Goal: Task Accomplishment & Management: Use online tool/utility

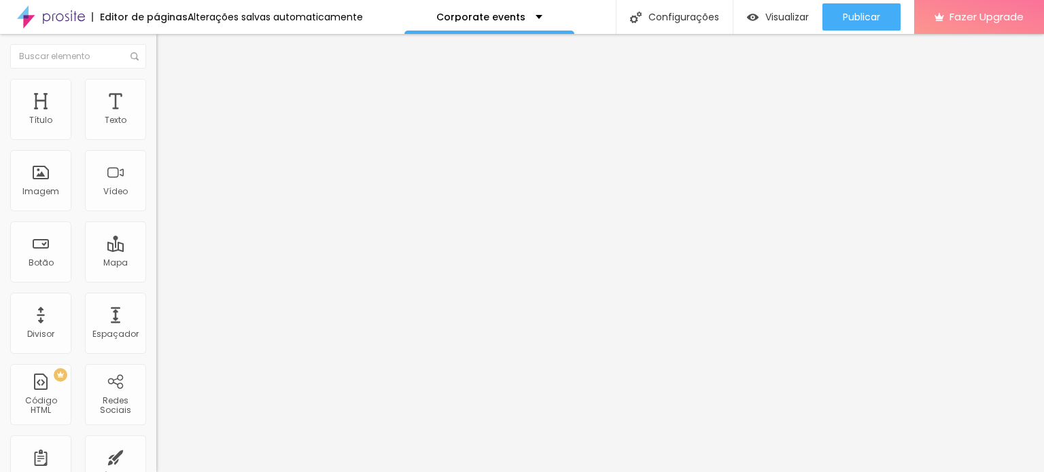
click at [166, 45] on div "Editar Coluna" at bounding box center [208, 49] width 84 height 11
click at [156, 117] on span "Adicionar imagem" at bounding box center [200, 111] width 88 height 12
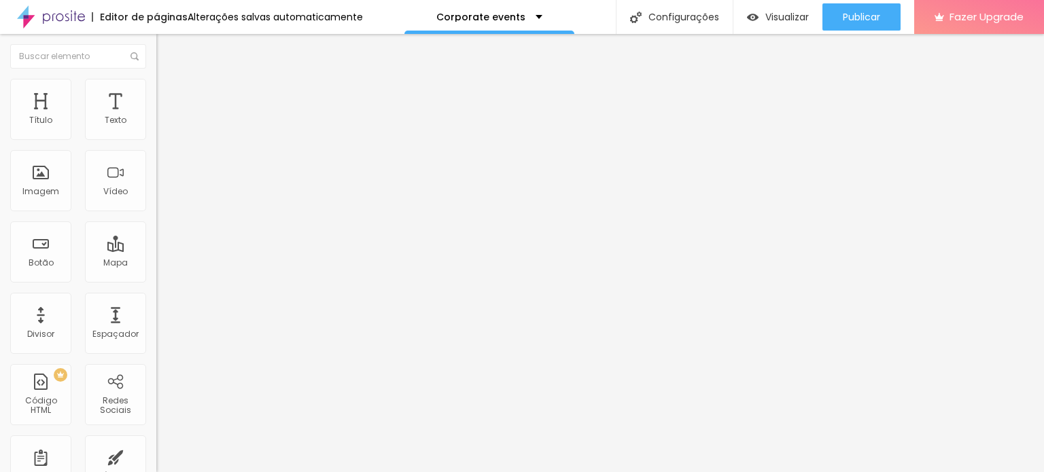
click at [156, 213] on span "Original" at bounding box center [172, 207] width 33 height 12
click at [156, 236] on div "Quadrado 1:1" at bounding box center [234, 232] width 156 height 8
click at [156, 250] on span "Original" at bounding box center [172, 245] width 33 height 12
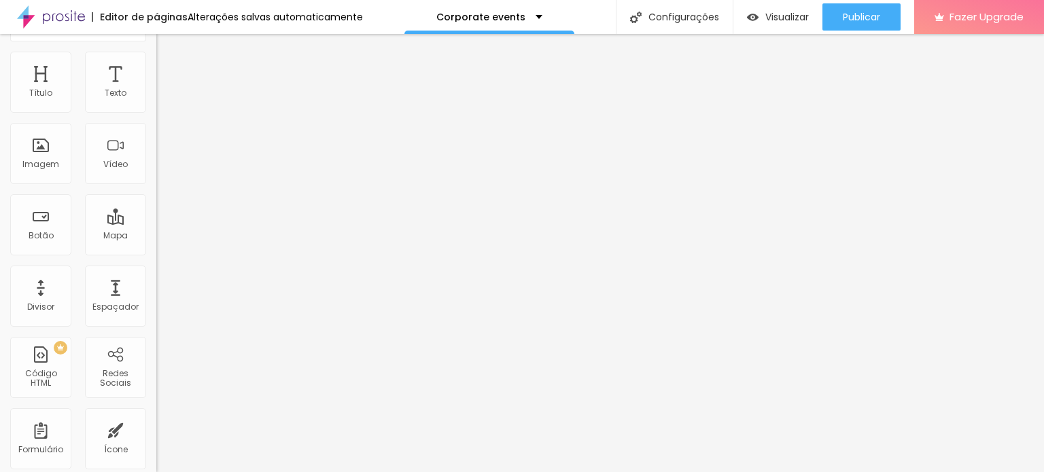
scroll to position [27, 0]
click at [156, 62] on li "Estilo" at bounding box center [234, 59] width 156 height 14
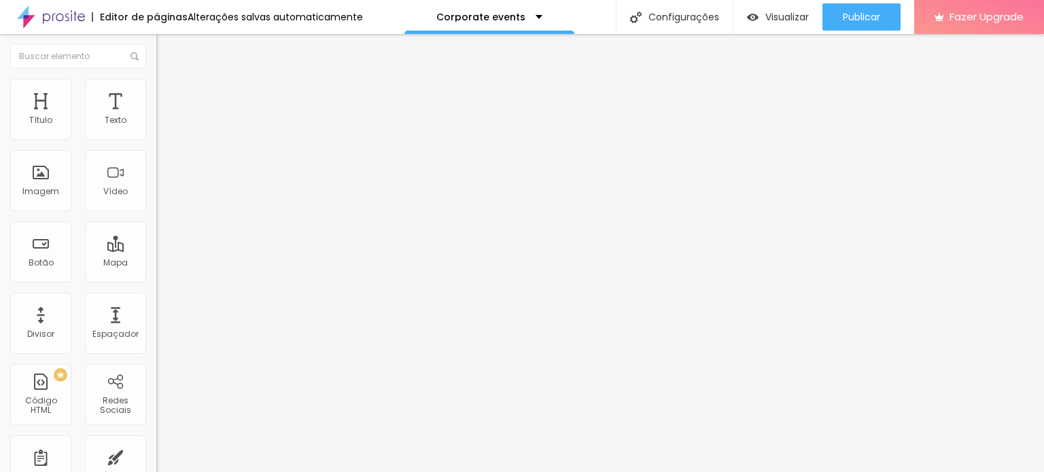
type input "80"
type input "75"
type input "45"
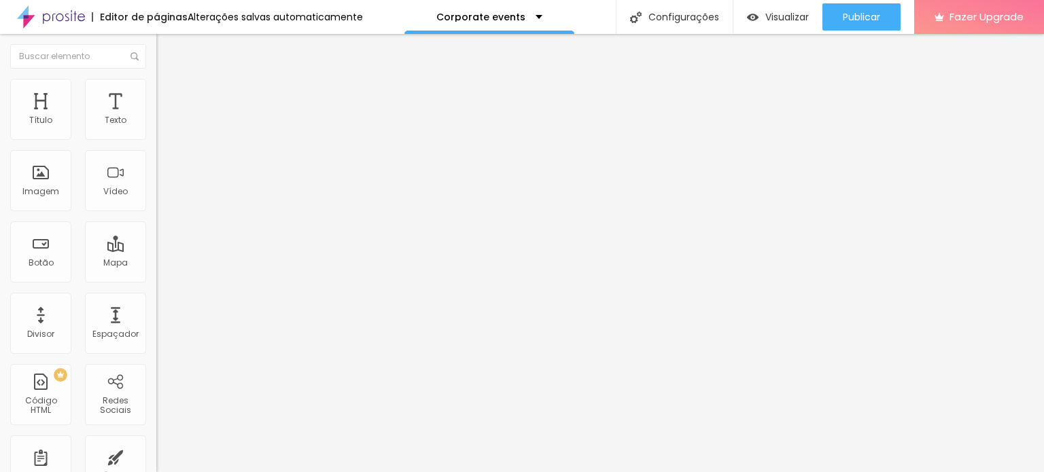
type input "45"
type input "40"
type input "35"
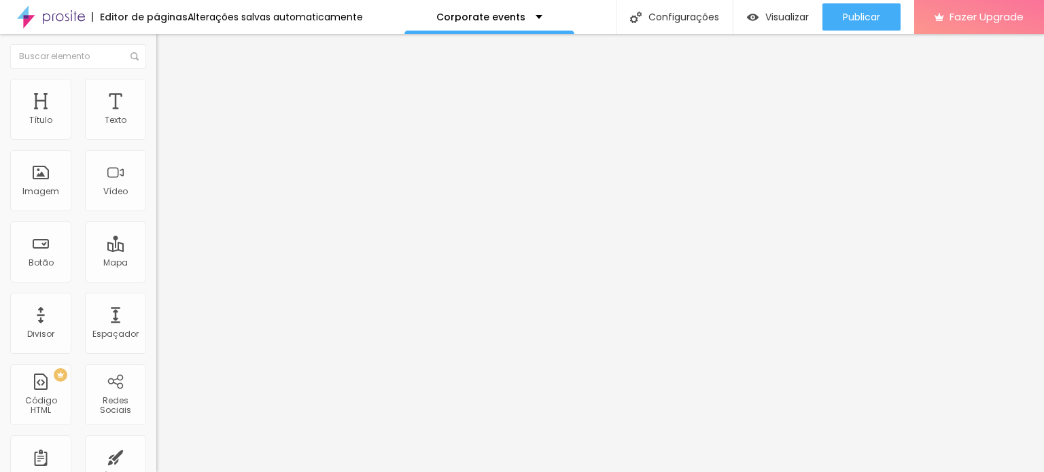
type input "40"
type input "45"
type input "50"
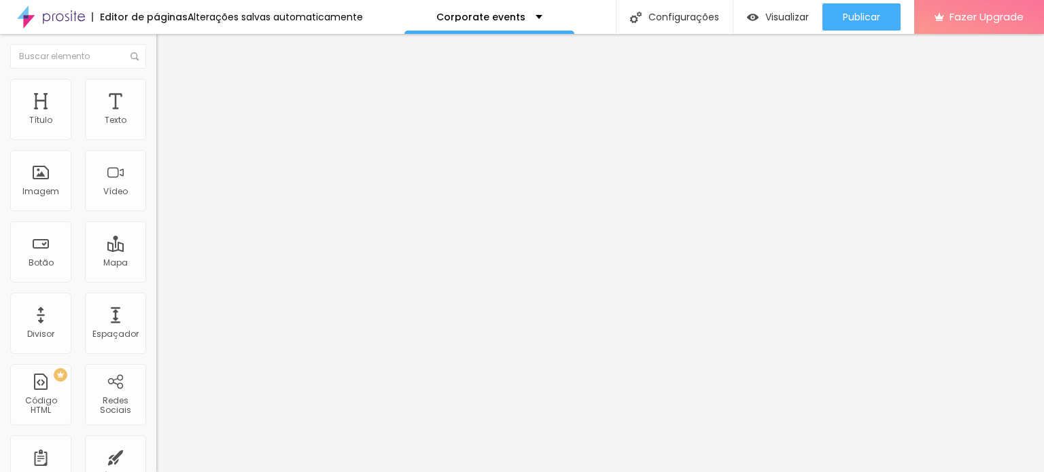
type input "50"
type input "45"
type input "40"
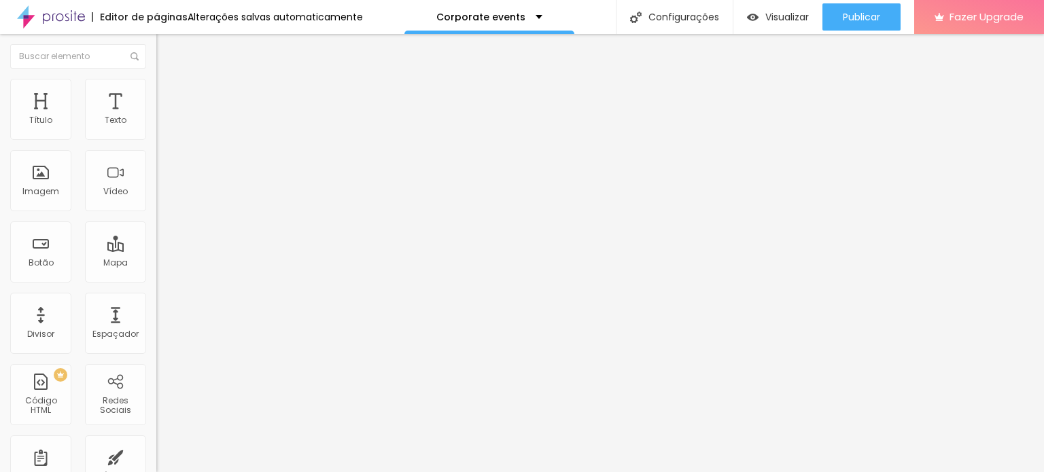
type input "35"
type input "30"
type input "25"
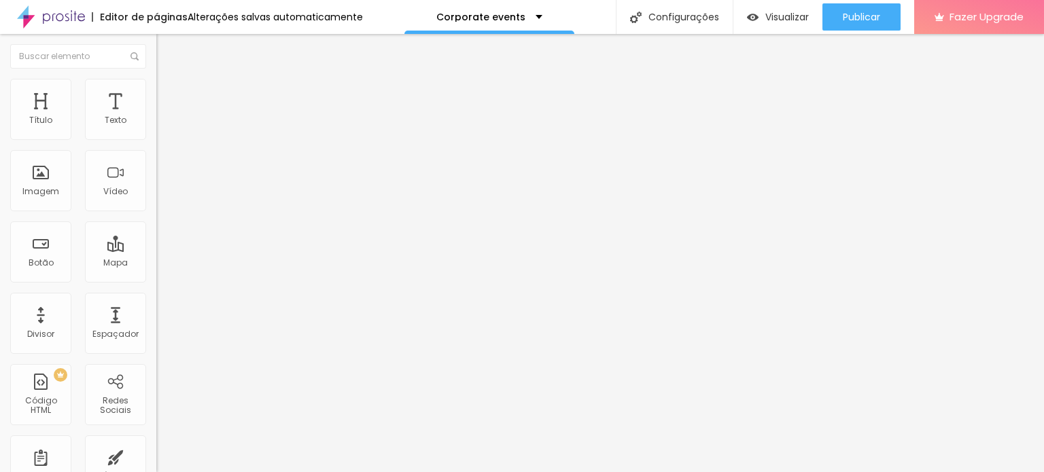
type input "25"
type input "30"
type input "35"
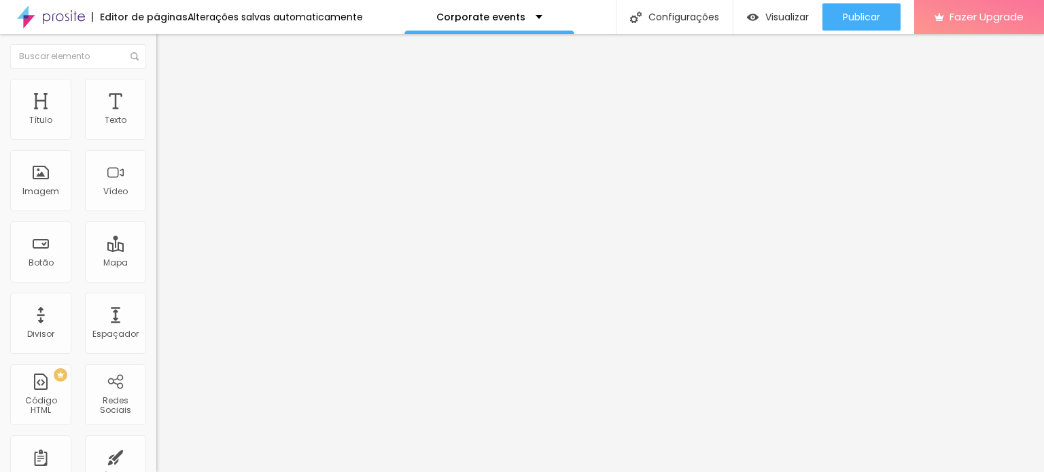
type input "40"
type input "35"
drag, startPoint x: 116, startPoint y: 147, endPoint x: 52, endPoint y: 147, distance: 63.9
type input "35"
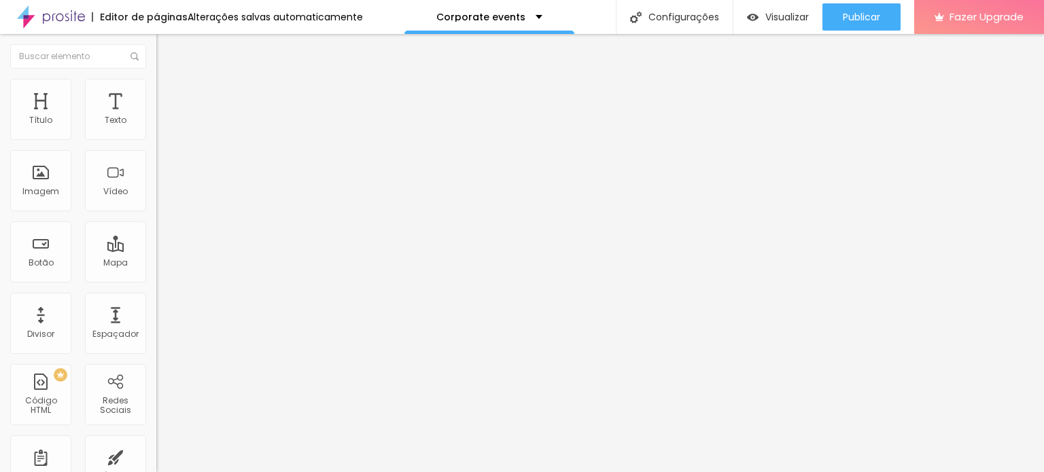
click at [156, 139] on input "range" at bounding box center [200, 133] width 88 height 11
type input "40"
type input "45"
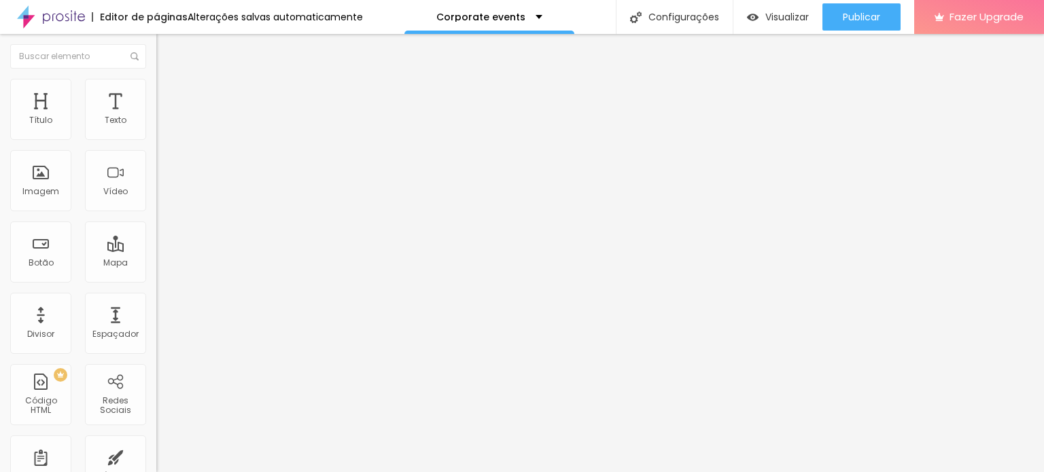
type input "50"
drag, startPoint x: 58, startPoint y: 145, endPoint x: 74, endPoint y: 145, distance: 16.3
type input "50"
click at [156, 139] on input "range" at bounding box center [200, 133] width 88 height 11
click at [156, 92] on li "Avançado" at bounding box center [234, 99] width 156 height 14
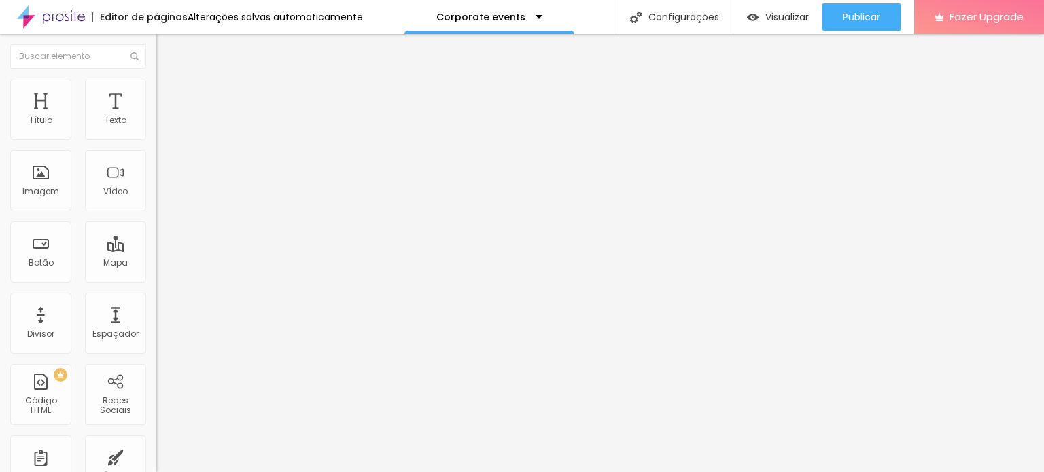
click at [169, 94] on span "Estilo" at bounding box center [179, 88] width 21 height 12
type input "13"
type input "21"
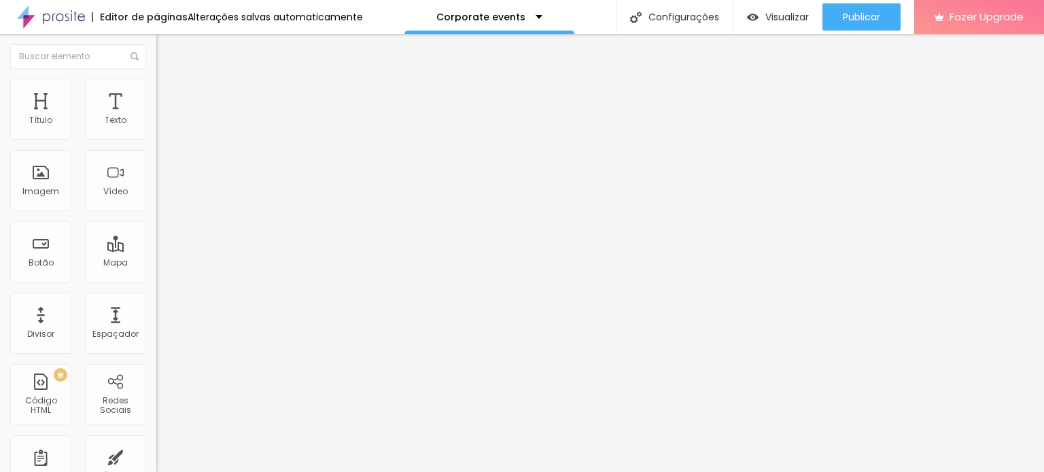
type input "40"
type input "74"
type input "78"
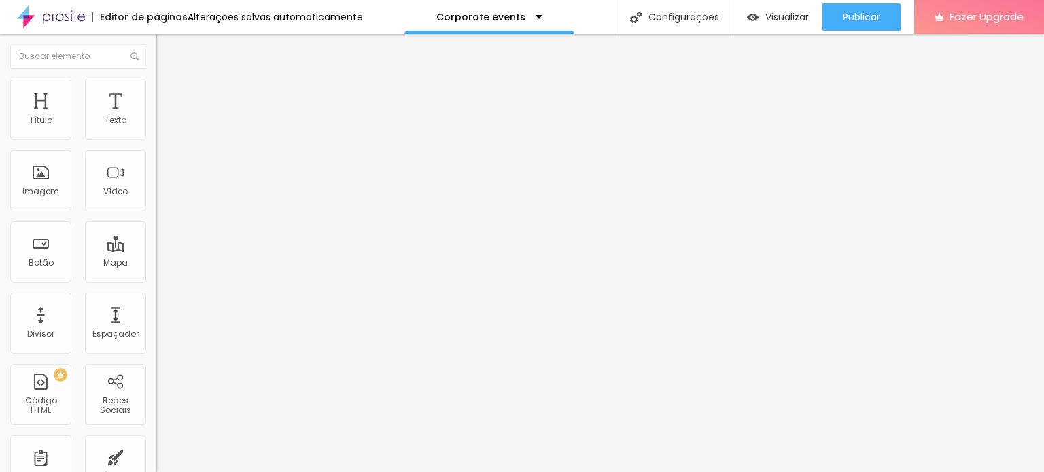
type input "78"
type input "91"
type input "103"
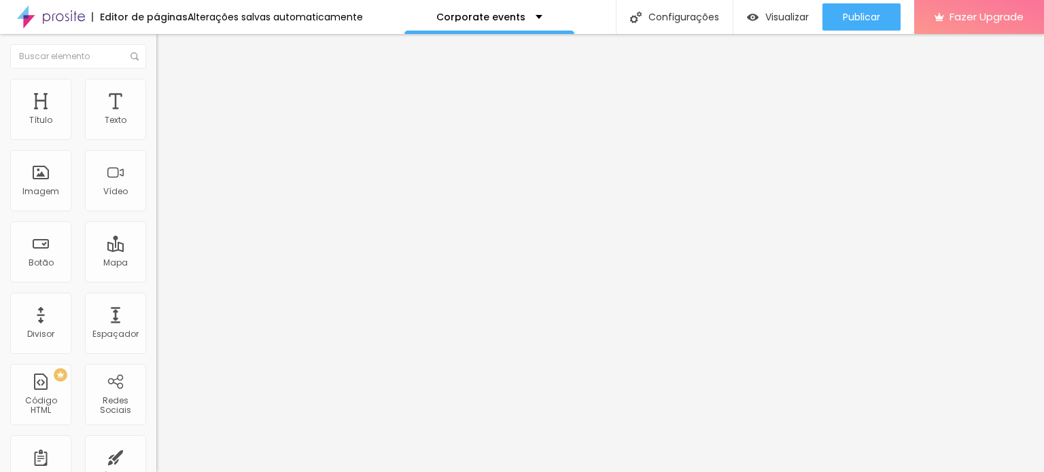
type input "111"
type input "120"
type input "129"
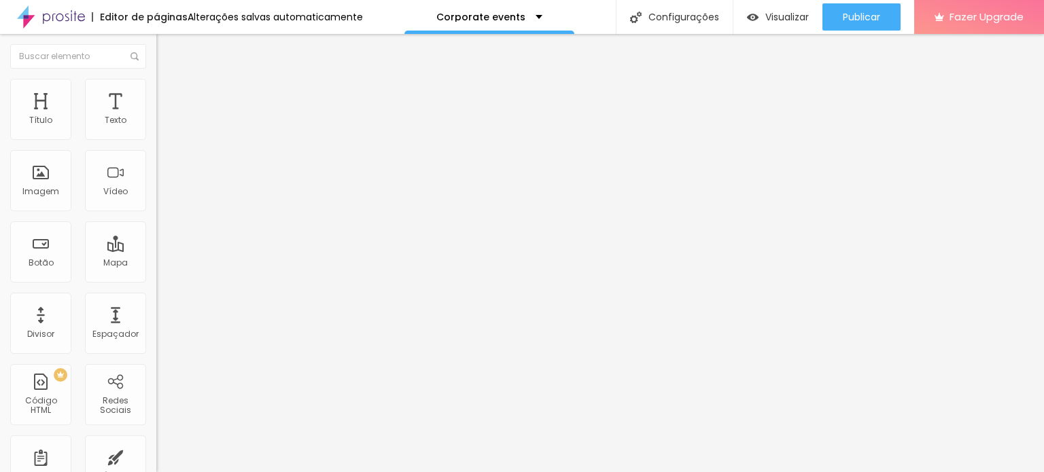
type input "129"
type input "137"
type input "148"
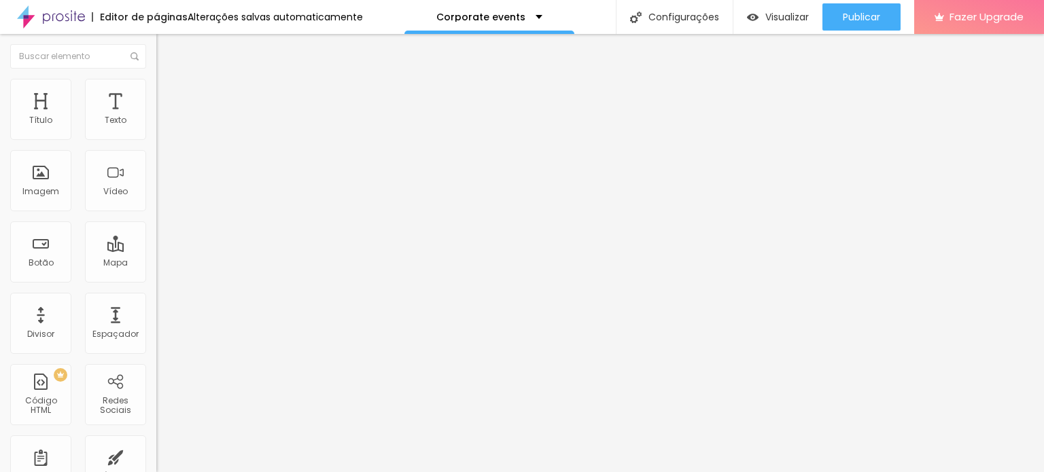
type input "164"
type input "183"
type input "186"
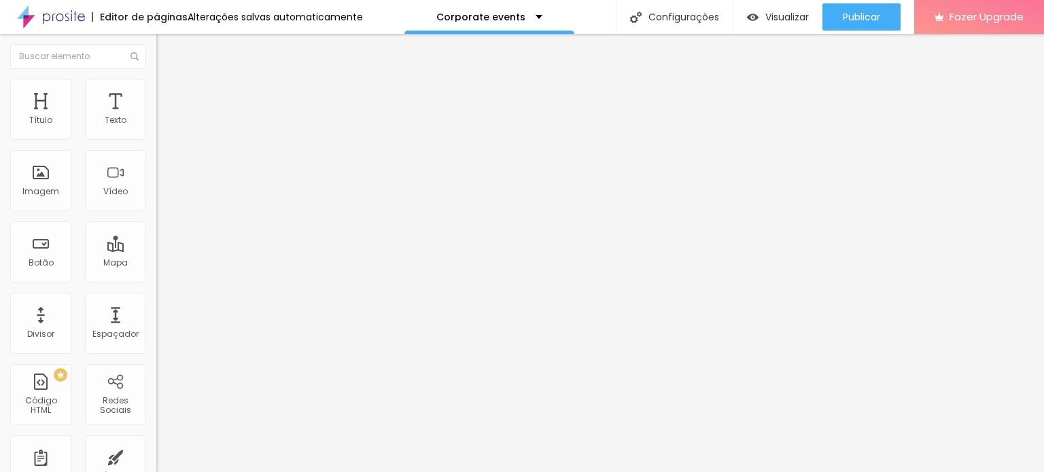
type input "186"
type input "189"
type input "190"
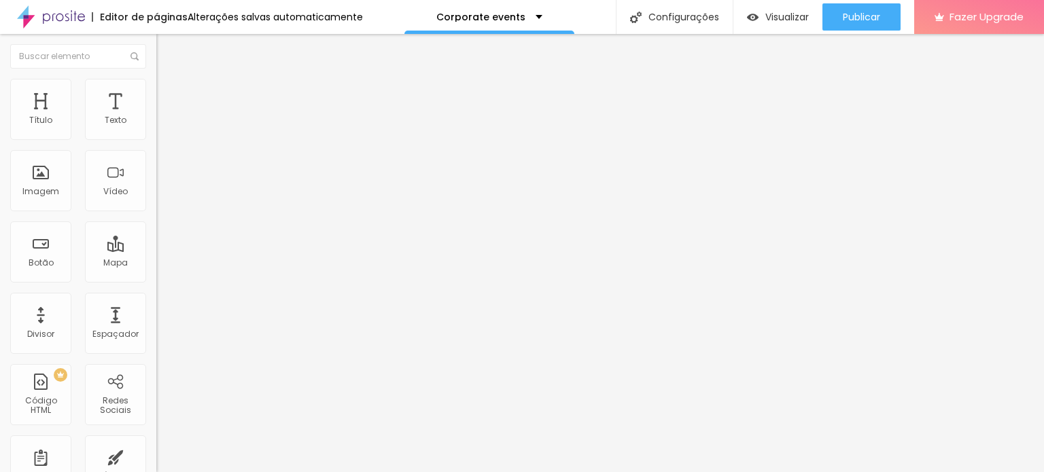
type input "191"
type input "193"
type input "194"
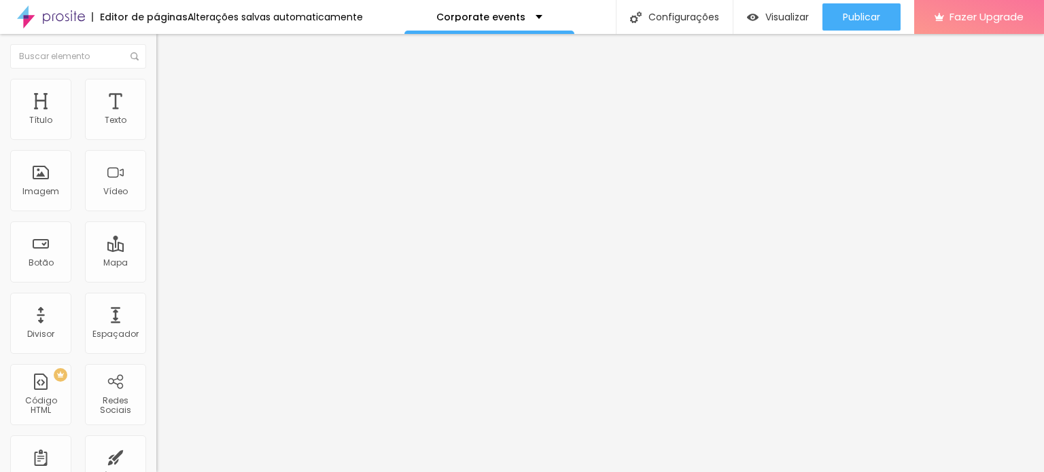
type input "194"
type input "174"
type input "0"
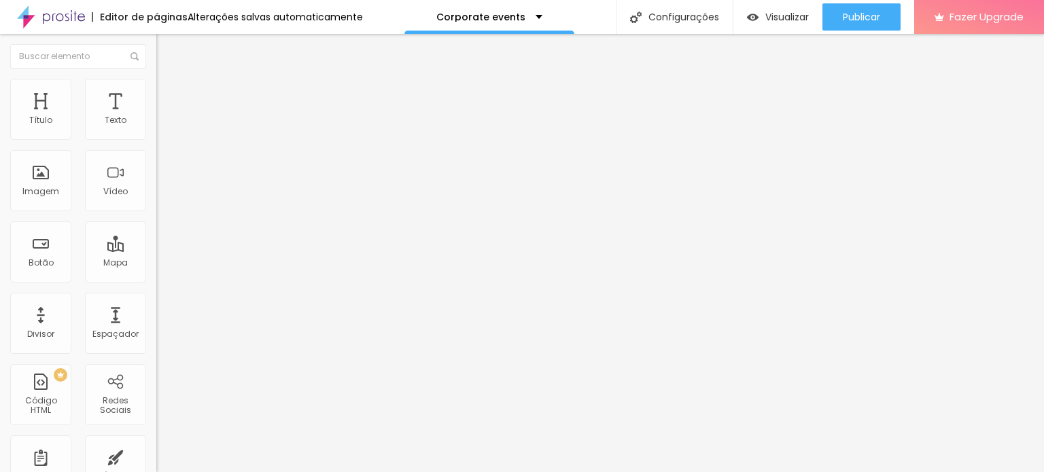
drag, startPoint x: 63, startPoint y: 170, endPoint x: 0, endPoint y: 171, distance: 62.5
click at [156, 298] on input "range" at bounding box center [200, 303] width 88 height 11
click at [156, 79] on li "Conteúdo" at bounding box center [234, 72] width 156 height 14
click at [156, 116] on div "Trocar imagem" at bounding box center [234, 111] width 156 height 10
click at [156, 213] on span "Original" at bounding box center [172, 207] width 33 height 12
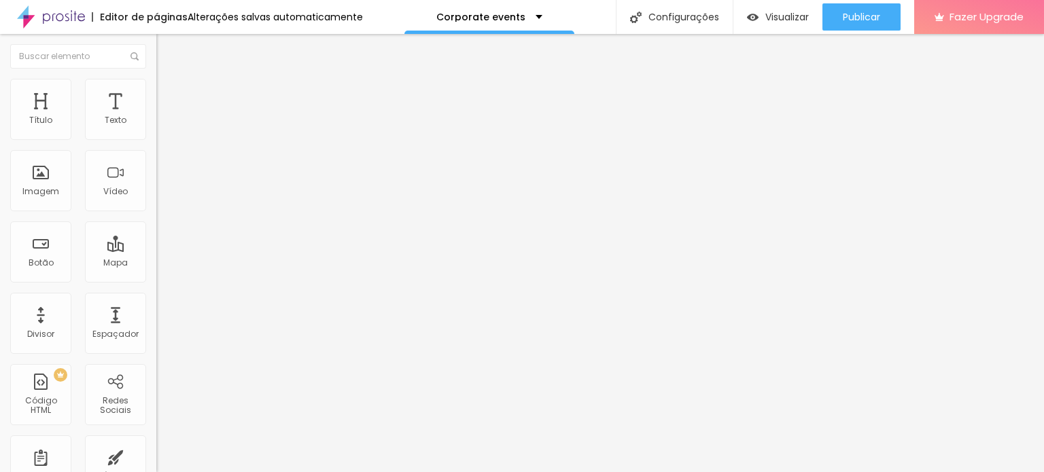
click at [156, 229] on span "Padrão" at bounding box center [171, 223] width 31 height 12
click at [156, 79] on li "Estilo" at bounding box center [234, 86] width 156 height 14
click at [156, 365] on button "button" at bounding box center [165, 372] width 19 height 14
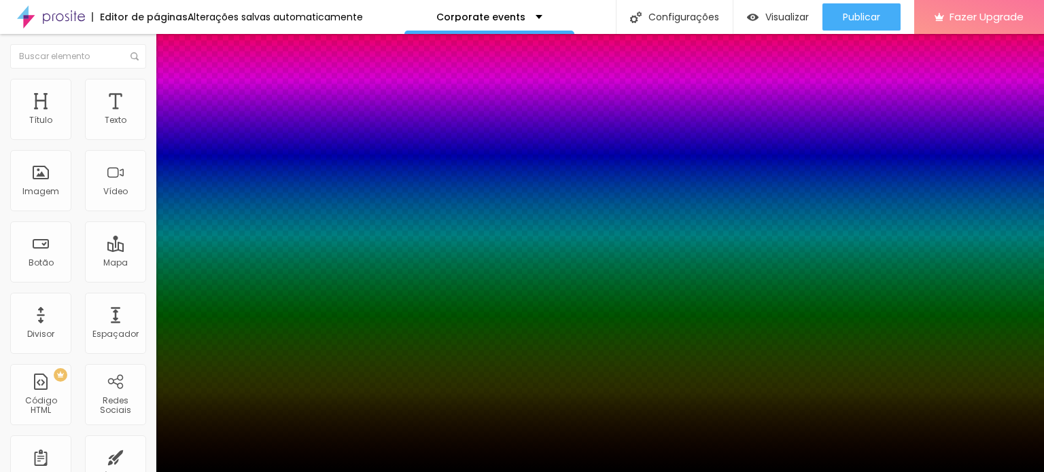
type input "0"
type input "100"
type input "74"
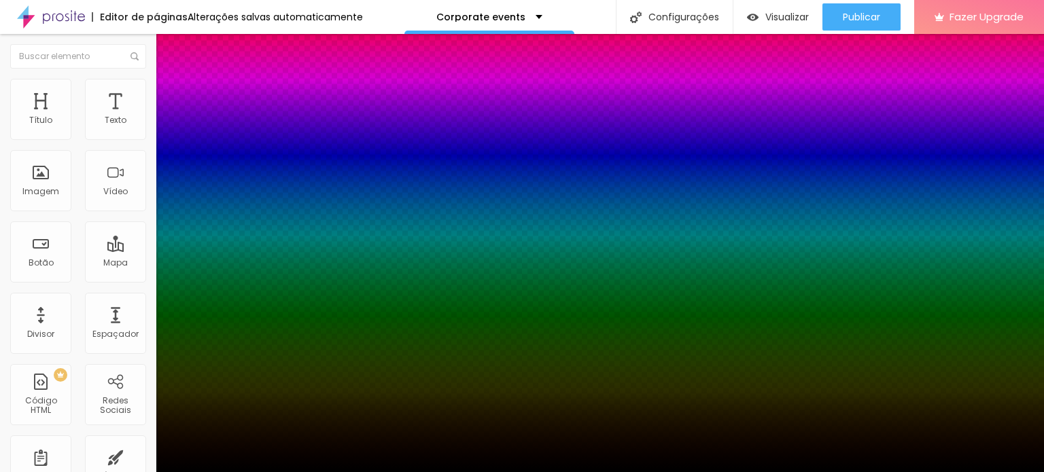
type input "74"
type input "39"
type input "26"
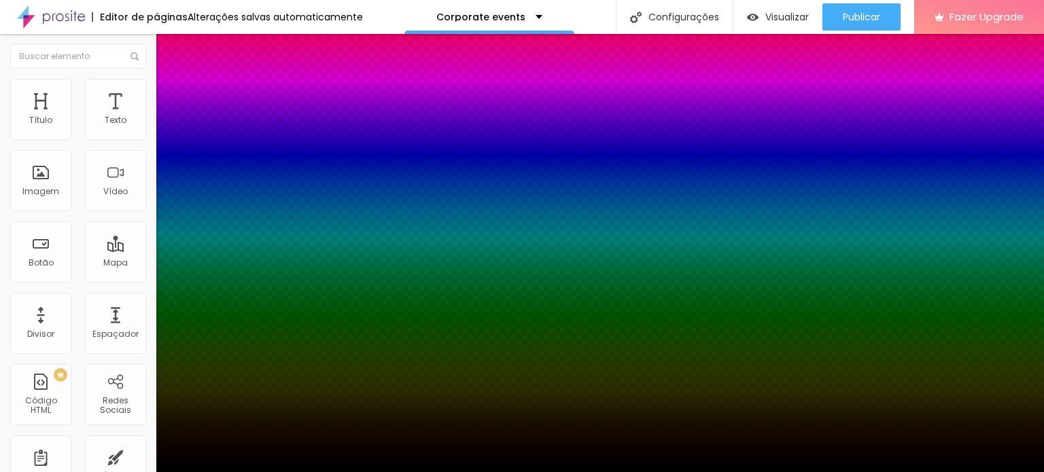
type input "12"
type input "3"
type input "0"
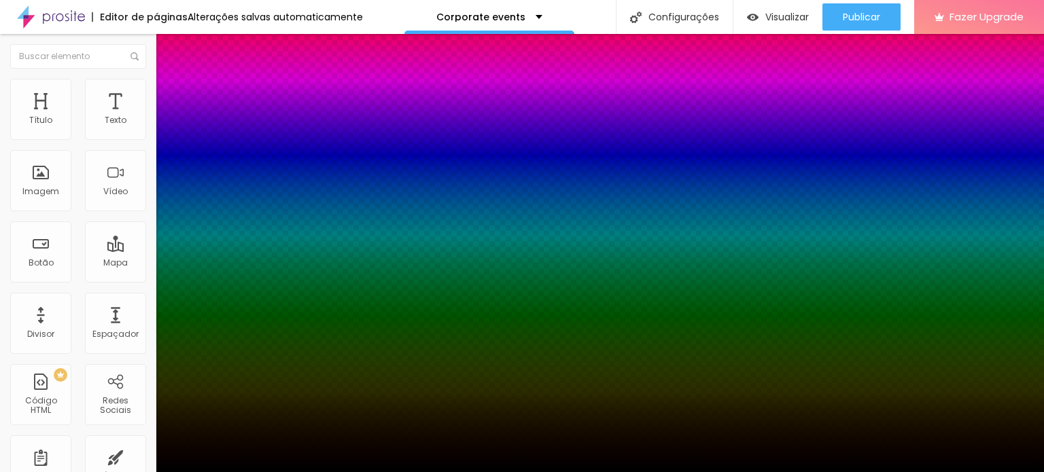
drag, startPoint x: 225, startPoint y: 369, endPoint x: 189, endPoint y: 370, distance: 36.0
type input "0"
click at [242, 472] on div at bounding box center [522, 480] width 1044 height 0
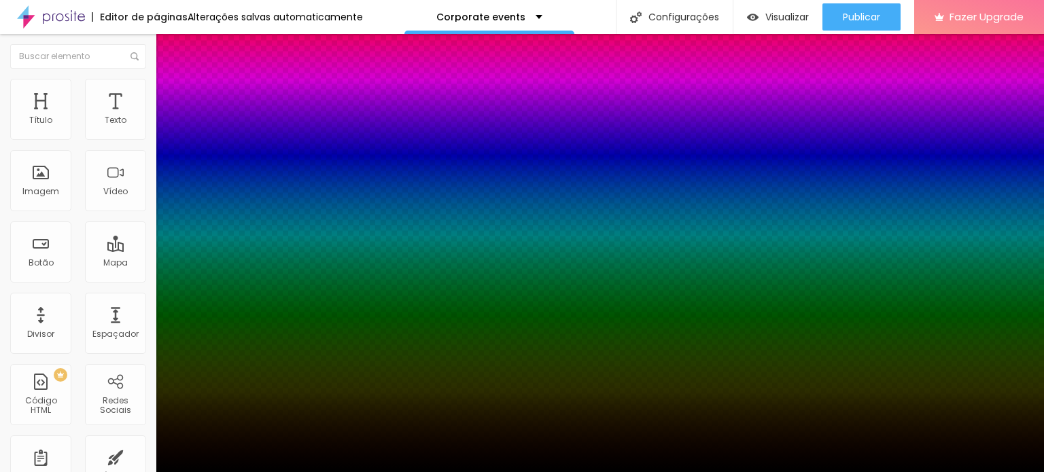
drag, startPoint x: 249, startPoint y: 320, endPoint x: 246, endPoint y: 260, distance: 59.9
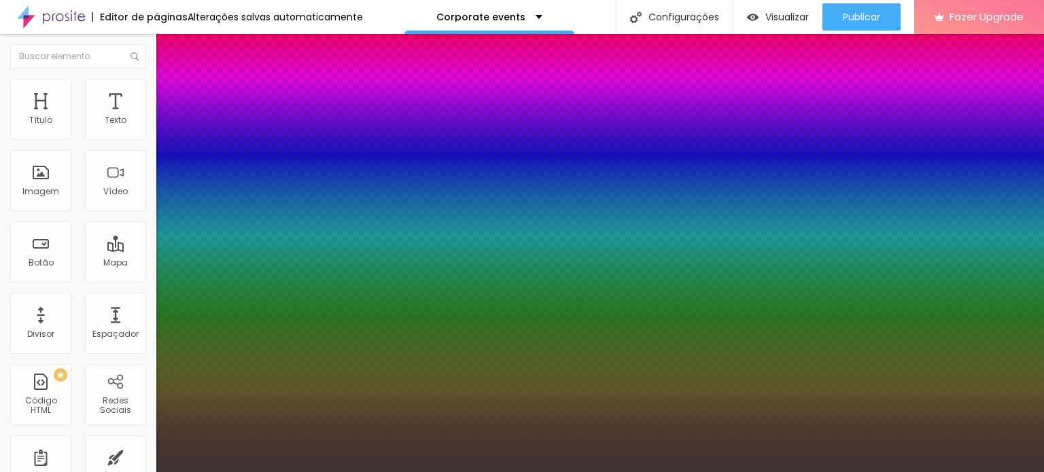
drag, startPoint x: 182, startPoint y: 330, endPoint x: 261, endPoint y: 298, distance: 85.3
type input "#EA0000"
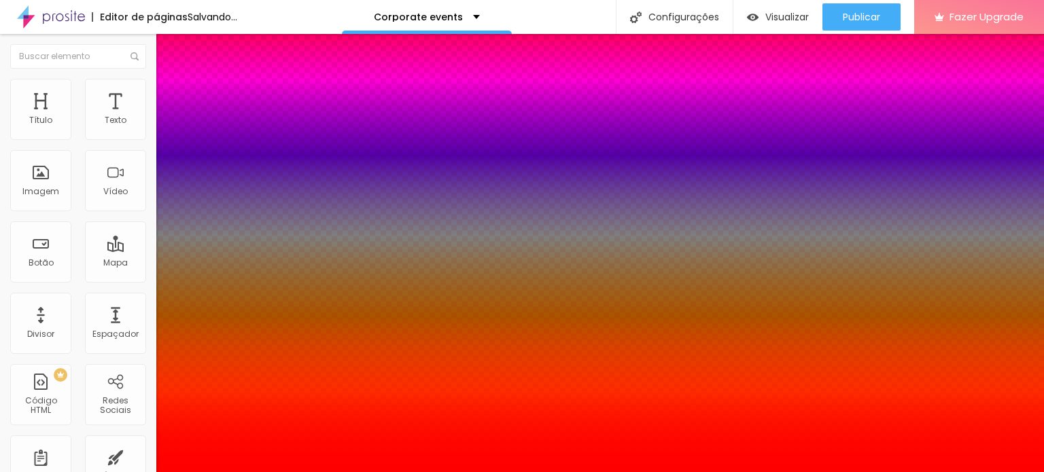
click at [101, 472] on div at bounding box center [522, 472] width 1044 height 0
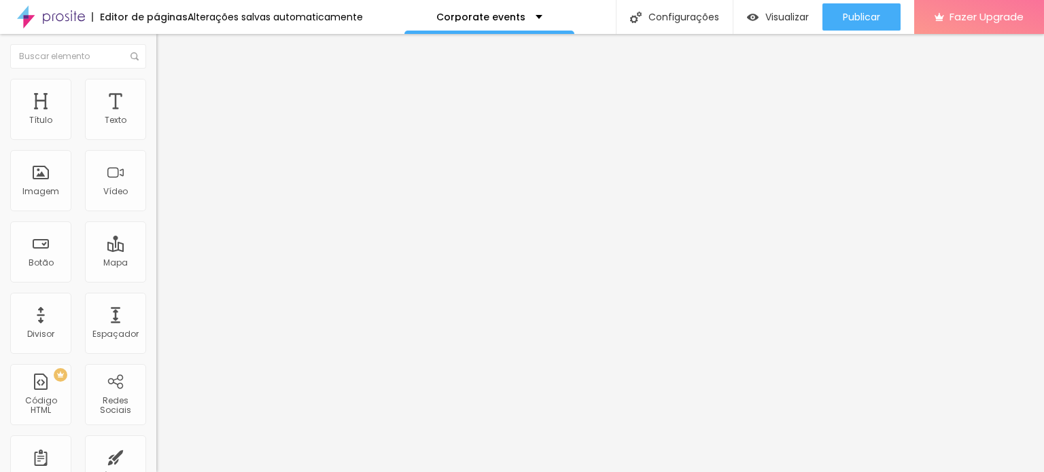
click at [162, 351] on icon "button" at bounding box center [167, 356] width 10 height 10
click at [236, 128] on button "%" at bounding box center [245, 121] width 18 height 14
type input "100"
click at [215, 128] on button "px" at bounding box center [225, 121] width 21 height 14
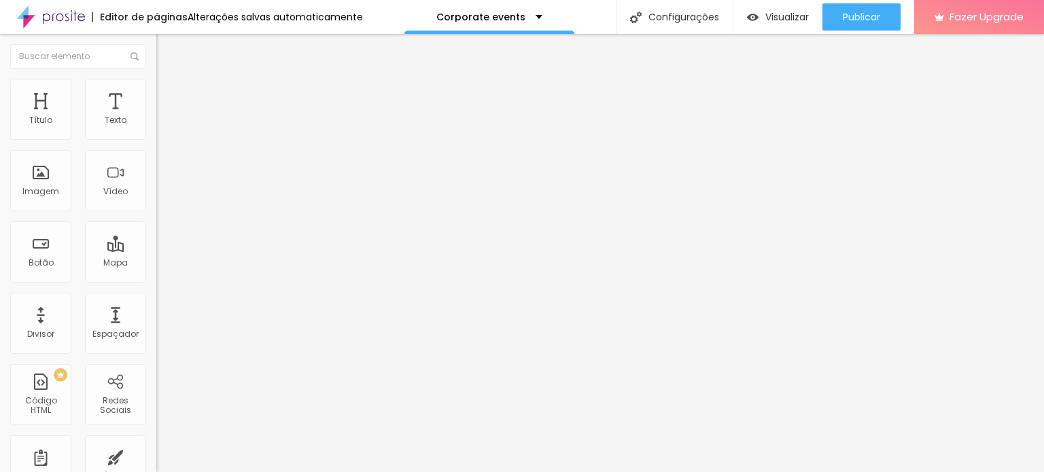
type input "600"
click at [222, 128] on button "px" at bounding box center [232, 121] width 21 height 14
drag, startPoint x: 87, startPoint y: 152, endPoint x: 32, endPoint y: 152, distance: 55.0
click at [156, 141] on div at bounding box center [234, 134] width 156 height 12
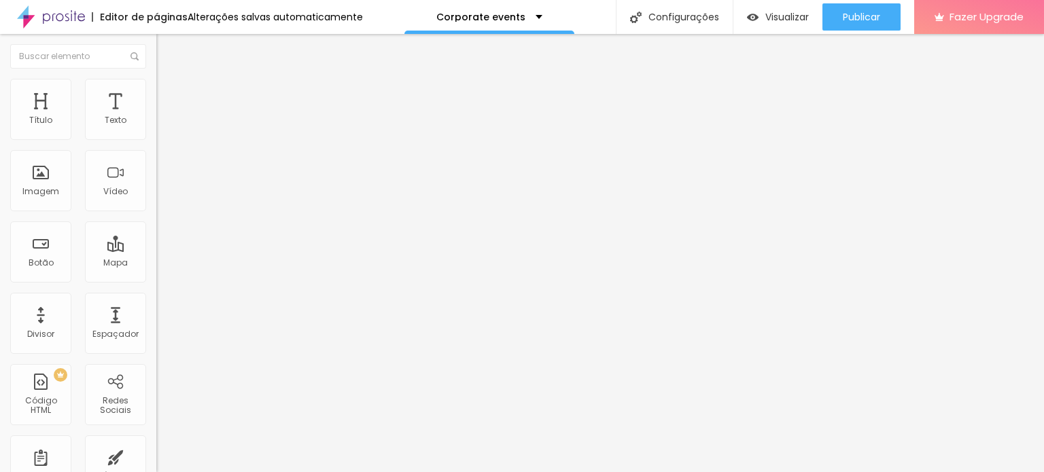
type input "350"
click at [156, 139] on input "range" at bounding box center [200, 133] width 88 height 11
type input "330"
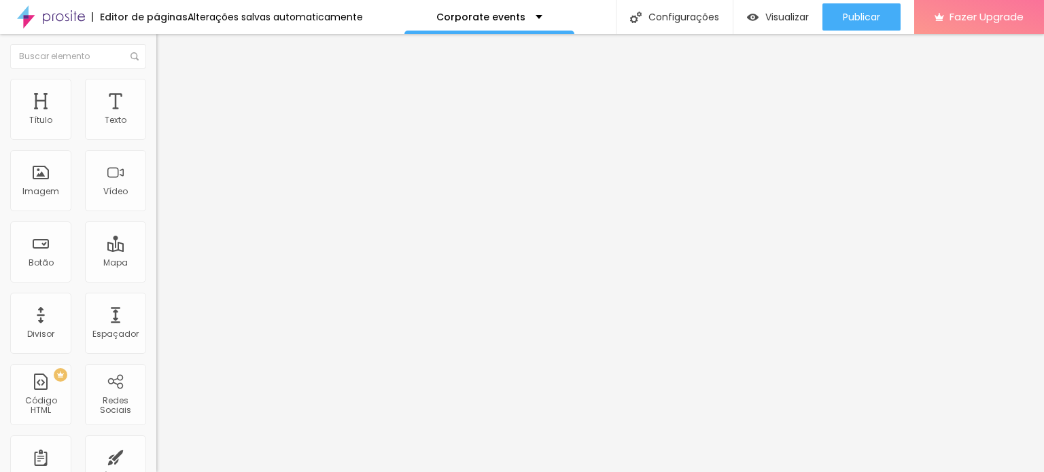
type input "310"
type input "50"
type input "240"
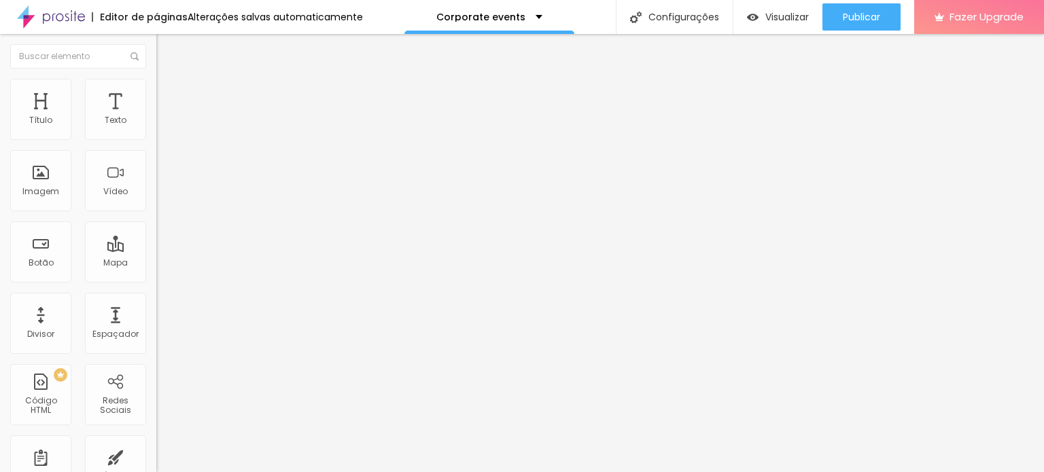
type input "240"
type input "390"
type input "420"
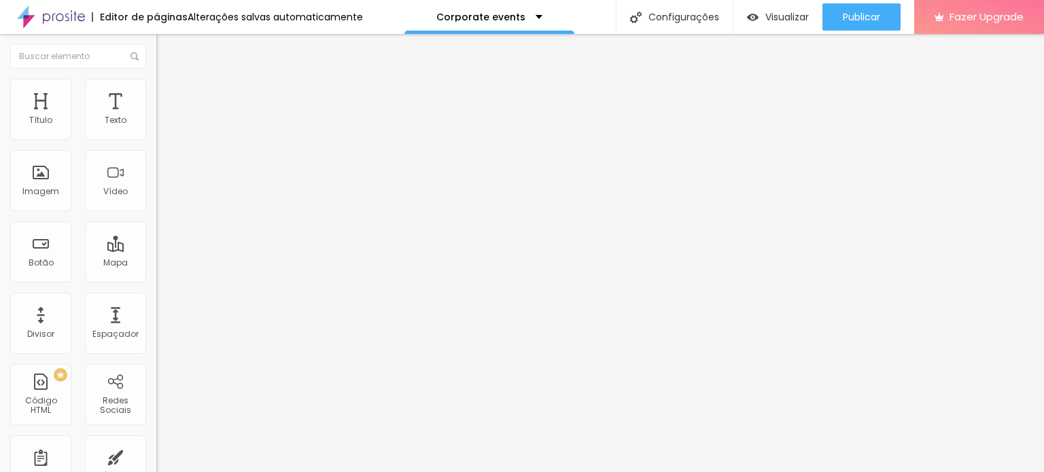
type input "460"
type input "590"
type input "620"
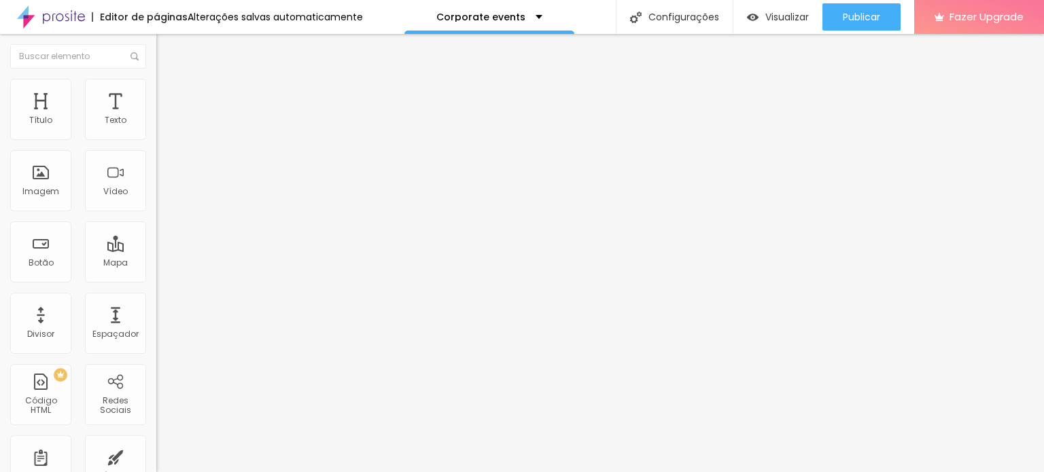
type input "620"
type input "590"
type input "570"
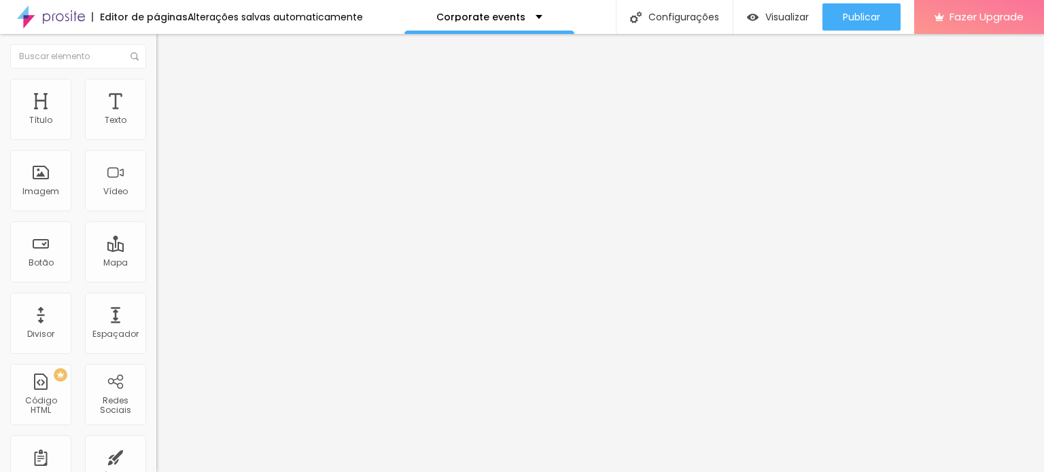
type input "500"
type input "470"
type input "450"
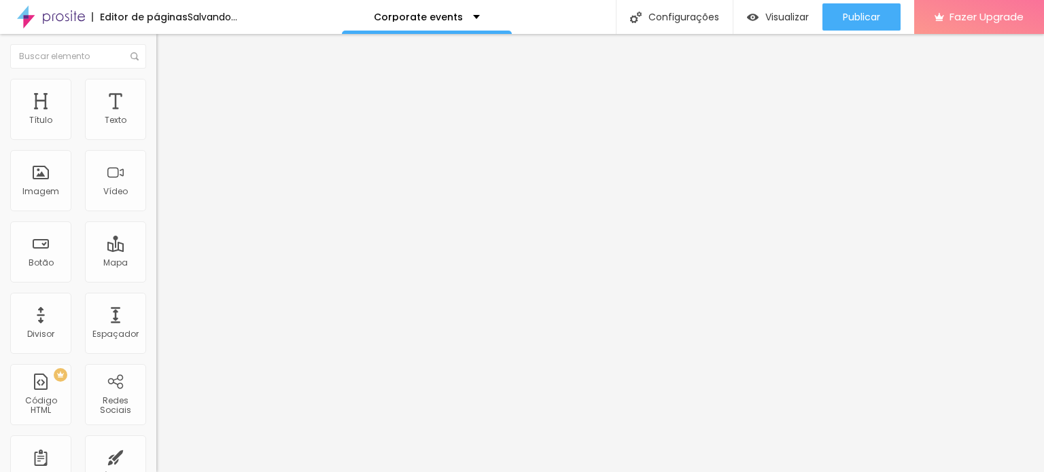
type input "450"
type input "440"
drag, startPoint x: 39, startPoint y: 145, endPoint x: 52, endPoint y: 143, distance: 13.1
type input "440"
click at [156, 139] on input "range" at bounding box center [200, 133] width 88 height 11
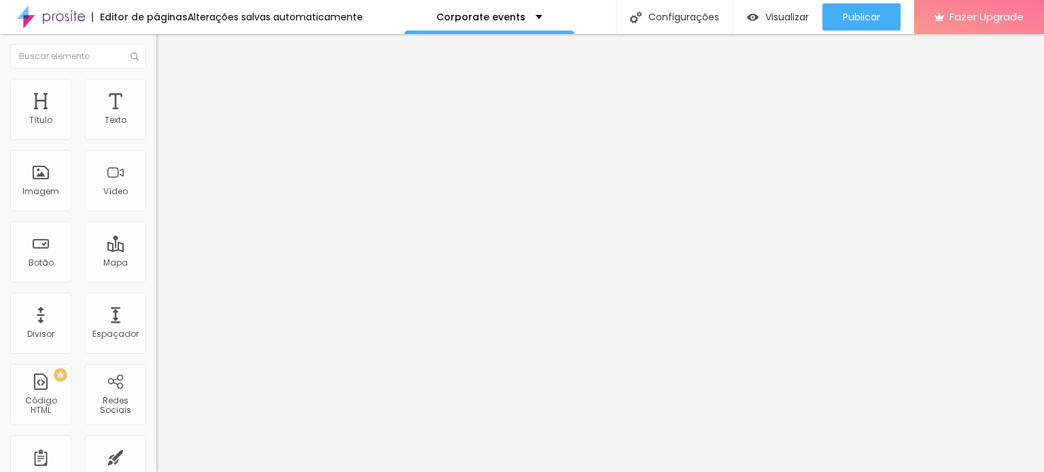
click at [222, 128] on button "px" at bounding box center [232, 121] width 21 height 14
type input "600"
click at [243, 128] on button "%" at bounding box center [252, 121] width 18 height 14
type input "65"
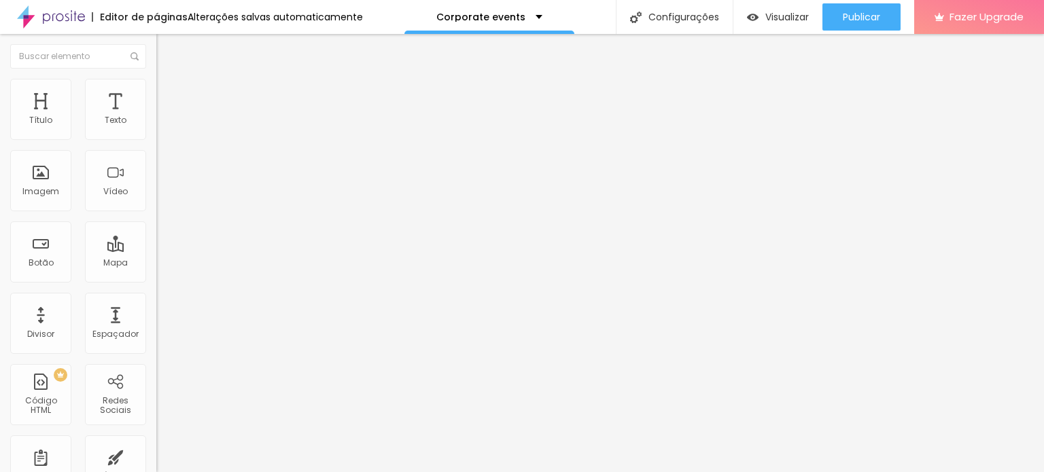
type input "65"
type input "60"
type input "55"
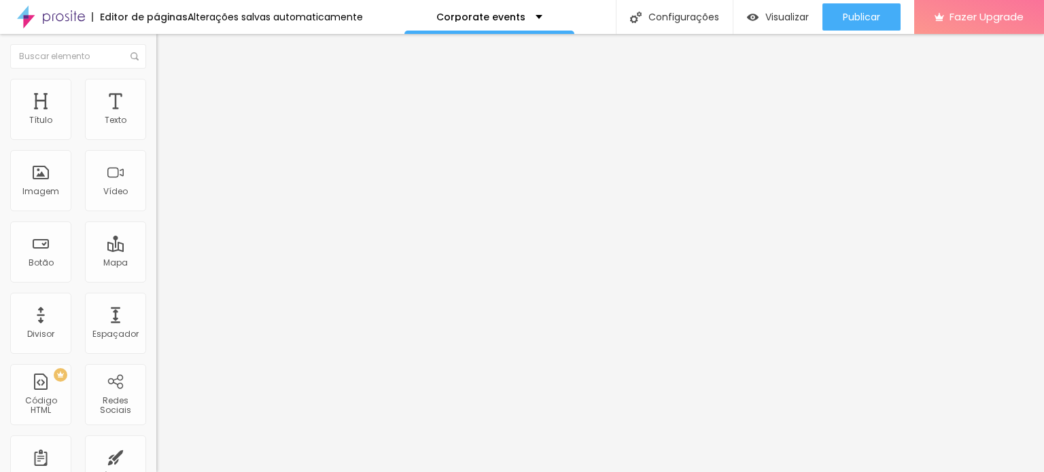
type input "50"
drag, startPoint x: 86, startPoint y: 145, endPoint x: 69, endPoint y: 145, distance: 17.0
type input "50"
click at [156, 139] on input "range" at bounding box center [200, 133] width 88 height 11
click at [156, 92] on li "Avançado" at bounding box center [234, 99] width 156 height 14
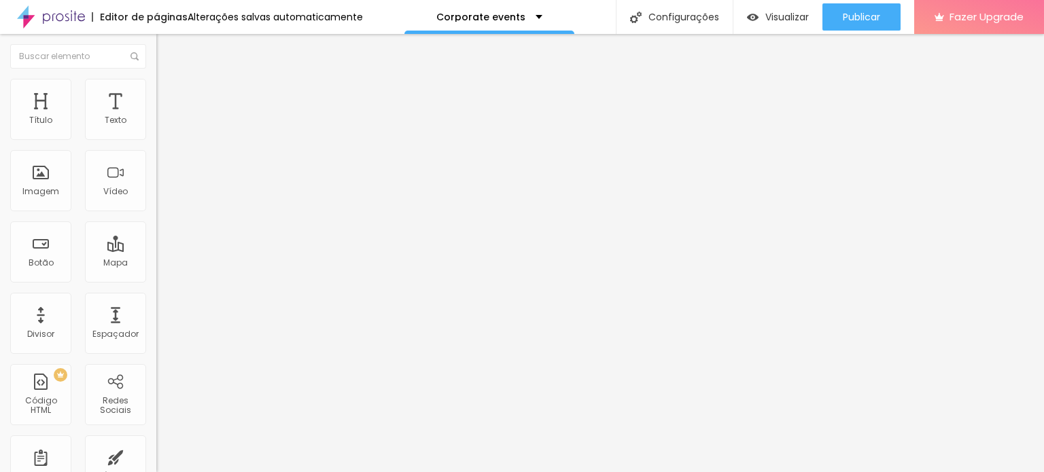
click at [156, 77] on img at bounding box center [162, 71] width 12 height 12
click at [166, 48] on img "button" at bounding box center [171, 49] width 11 height 11
click at [156, 84] on img at bounding box center [162, 85] width 12 height 12
click at [166, 48] on img "button" at bounding box center [171, 49] width 11 height 11
click at [156, 117] on span "Adicionar imagem" at bounding box center [200, 111] width 88 height 12
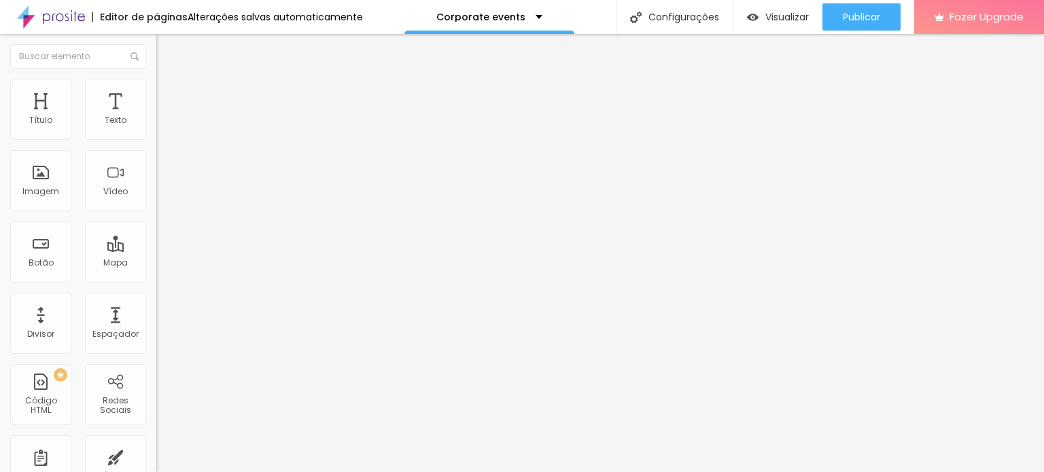
scroll to position [883, 0]
click at [169, 91] on span "Estilo" at bounding box center [179, 88] width 21 height 12
click at [156, 365] on button "button" at bounding box center [165, 372] width 19 height 14
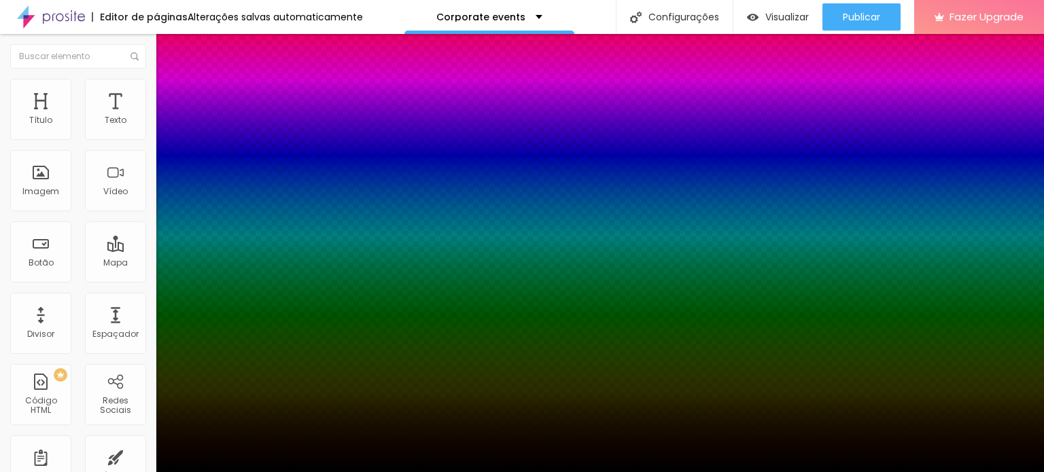
click at [98, 472] on div at bounding box center [522, 472] width 1044 height 0
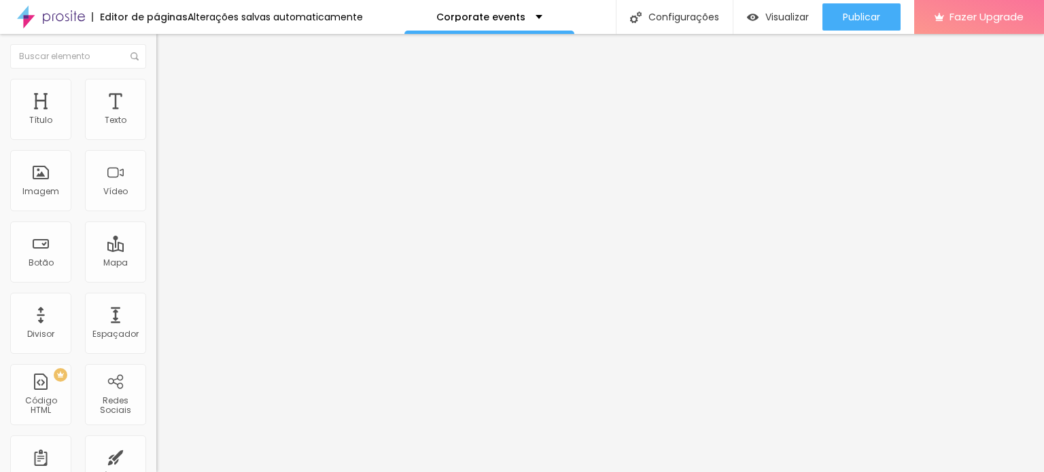
click at [169, 99] on span "Avançado" at bounding box center [191, 102] width 45 height 12
click at [169, 80] on span "Conteúdo" at bounding box center [190, 75] width 42 height 12
click at [156, 88] on li "Estilo" at bounding box center [234, 86] width 156 height 14
click at [156, 78] on li "Conteúdo" at bounding box center [234, 72] width 156 height 14
click at [156, 213] on span "Original" at bounding box center [172, 207] width 33 height 12
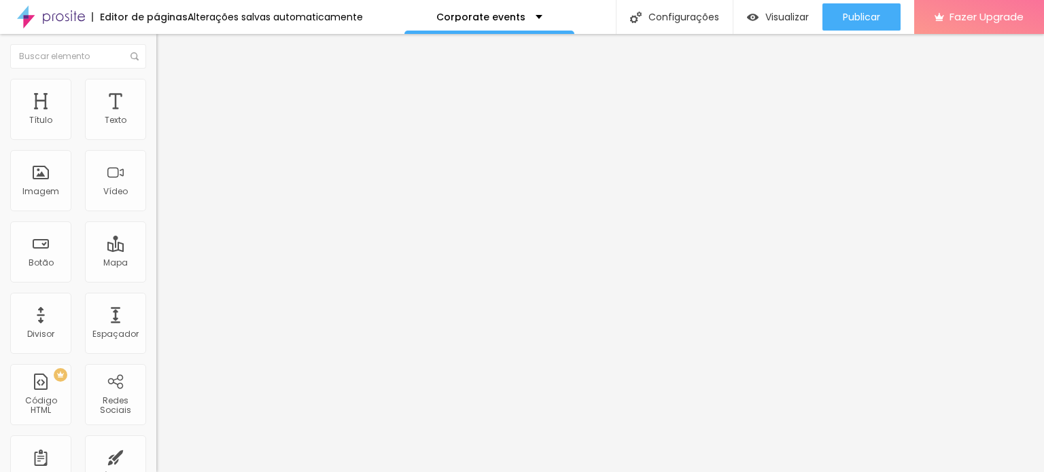
click at [156, 228] on div "Padrão 4:3" at bounding box center [234, 224] width 156 height 8
click at [166, 47] on img "button" at bounding box center [171, 49] width 11 height 11
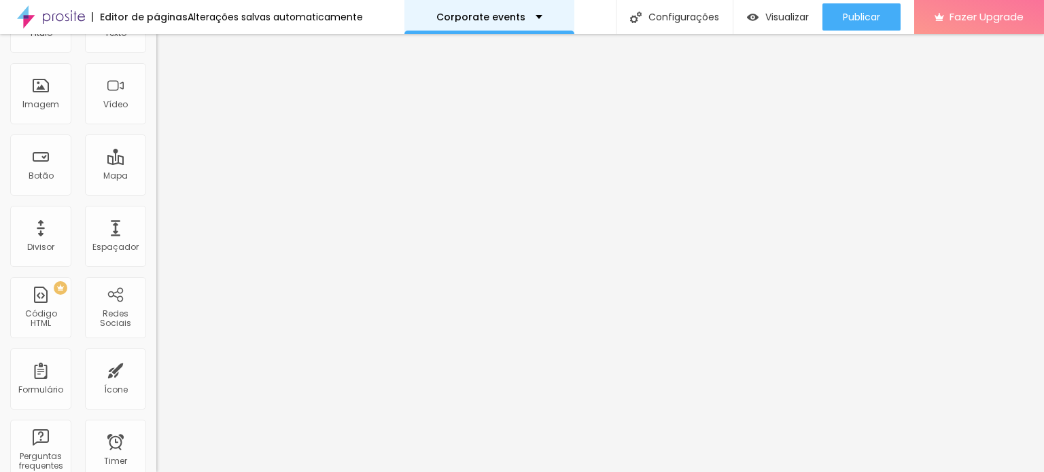
scroll to position [0, 0]
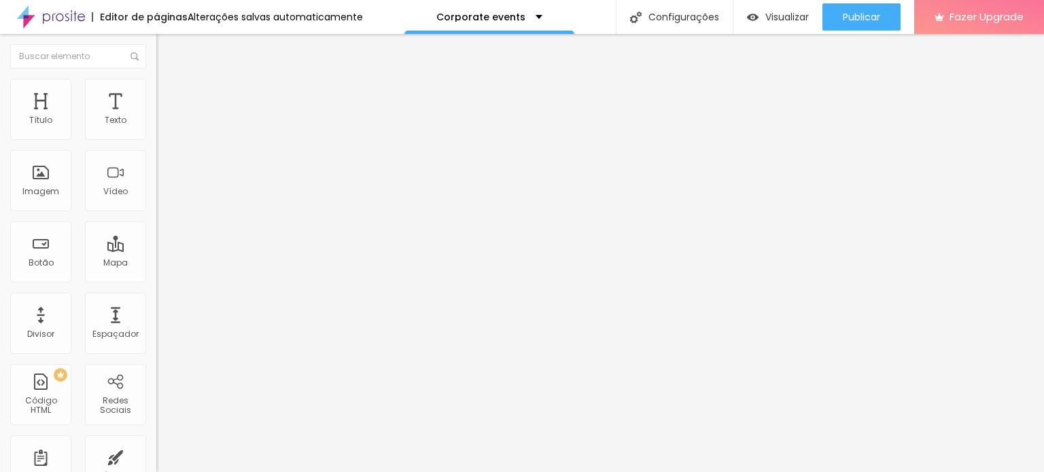
click at [156, 84] on img at bounding box center [162, 85] width 12 height 12
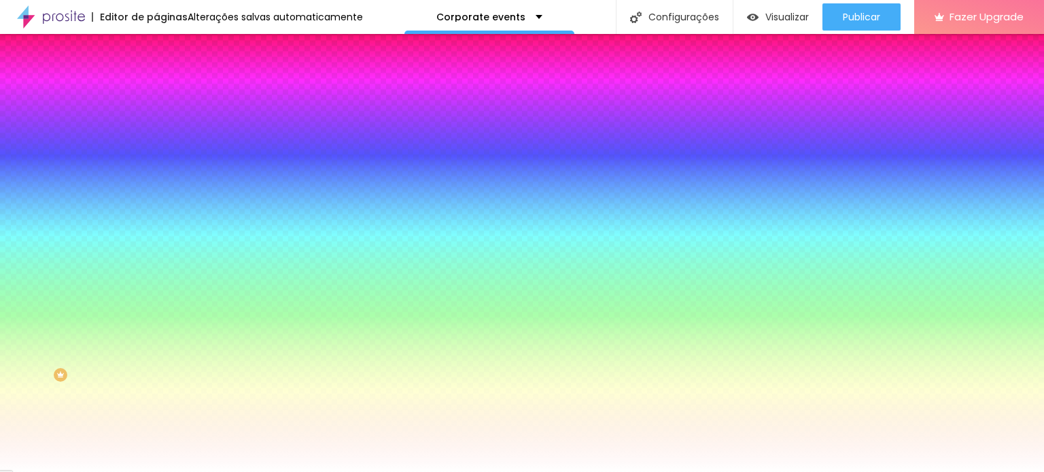
click at [156, 125] on span "Trocar imagem" at bounding box center [193, 119] width 74 height 12
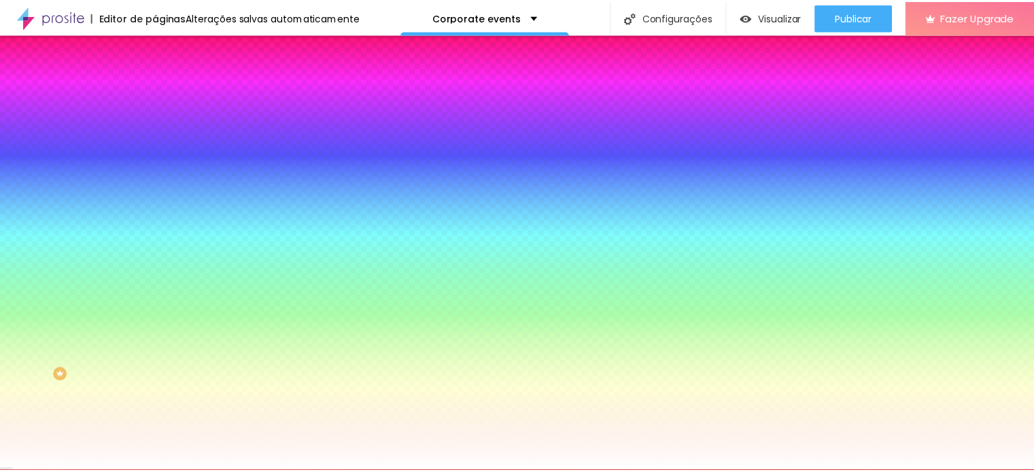
scroll to position [0, 0]
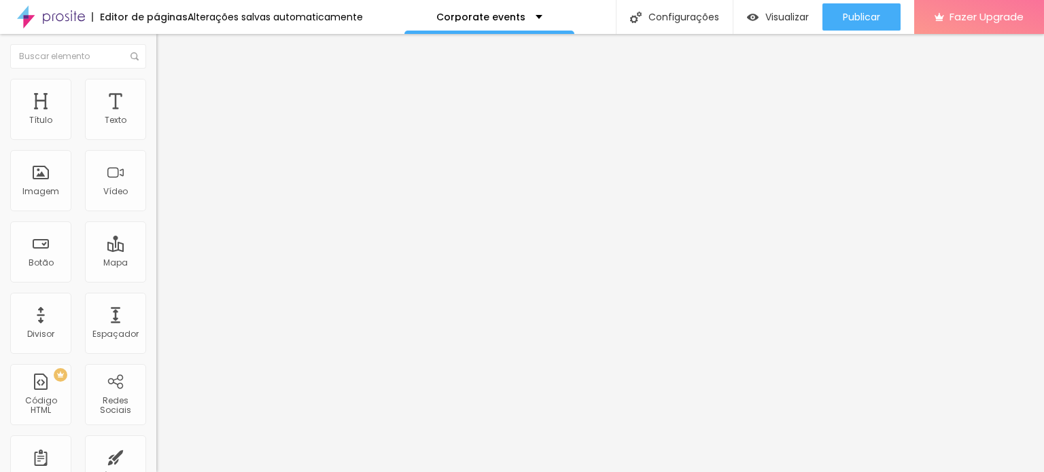
click at [156, 116] on div "Trocar imagem" at bounding box center [234, 111] width 156 height 10
click at [169, 94] on span "Estilo" at bounding box center [179, 88] width 21 height 12
click at [156, 339] on span "DESATIVADO" at bounding box center [181, 345] width 50 height 12
click at [163, 368] on icon "button" at bounding box center [165, 370] width 5 height 5
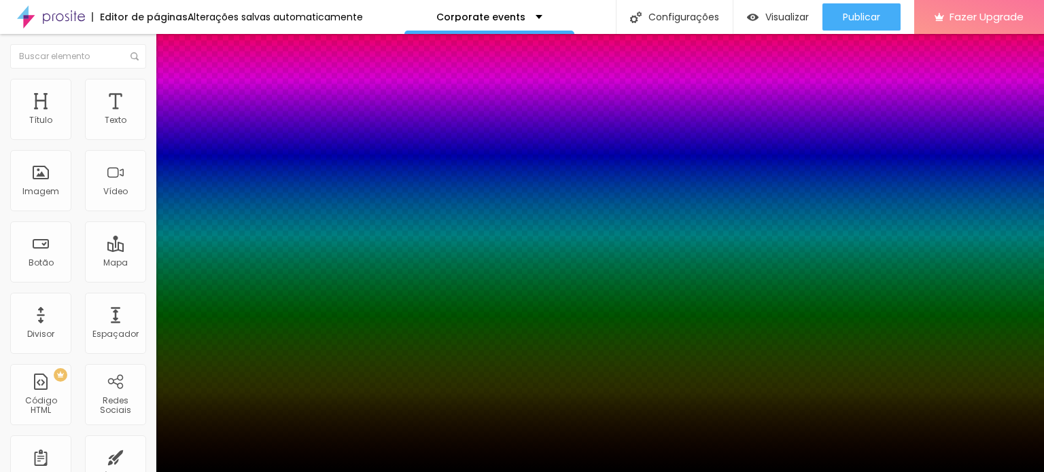
drag, startPoint x: 247, startPoint y: 320, endPoint x: 245, endPoint y: 290, distance: 30.0
click at [96, 472] on div at bounding box center [522, 472] width 1044 height 0
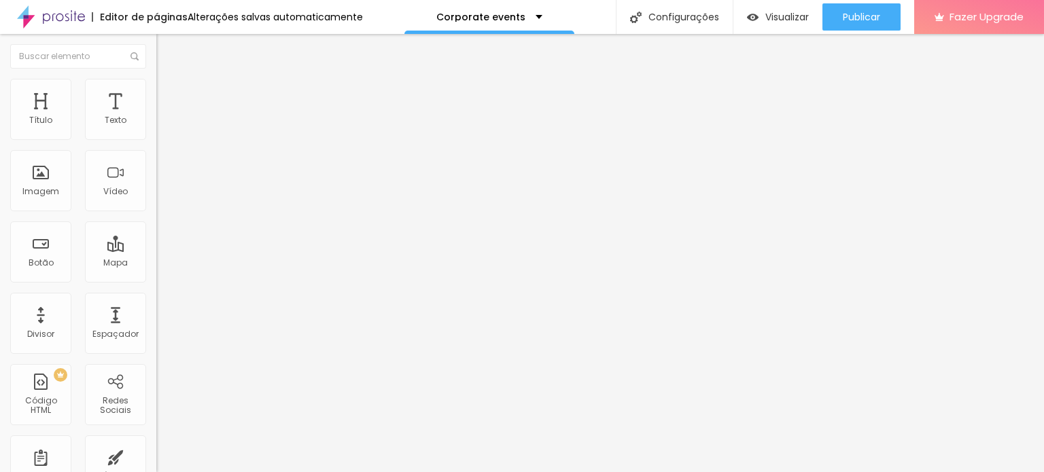
click at [156, 92] on li "Avançado" at bounding box center [234, 99] width 156 height 14
click at [156, 79] on li "Conteúdo" at bounding box center [234, 72] width 156 height 14
click at [166, 46] on img "button" at bounding box center [171, 49] width 11 height 11
click at [156, 201] on button "button" at bounding box center [165, 194] width 19 height 14
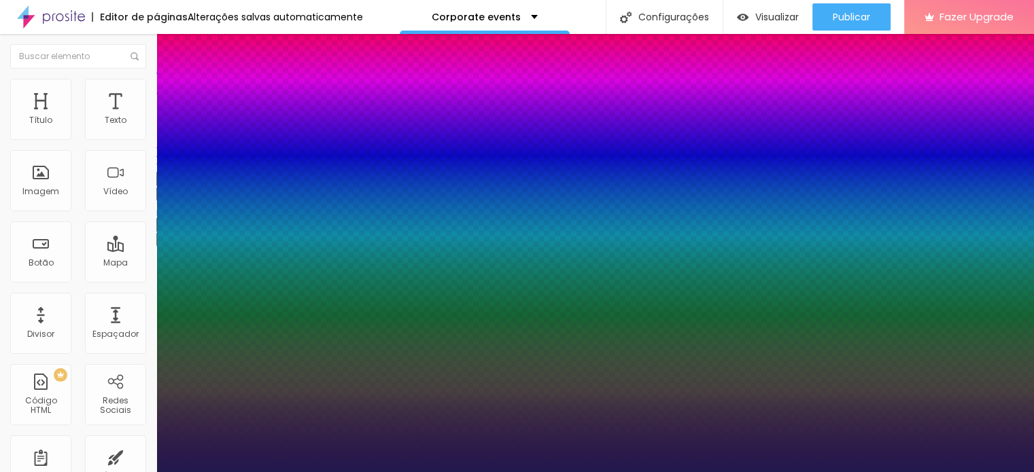
type input "1"
select select "Cormorant"
type input "1"
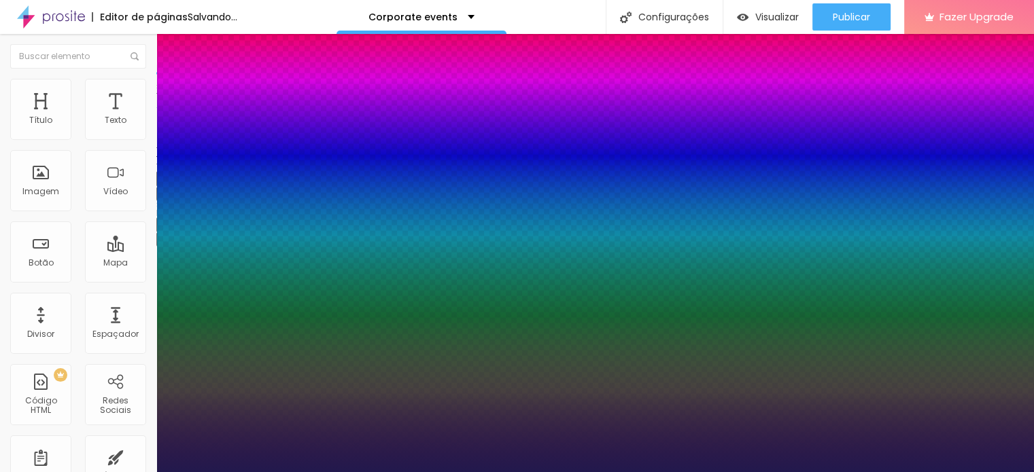
click at [461, 472] on div at bounding box center [517, 472] width 1034 height 0
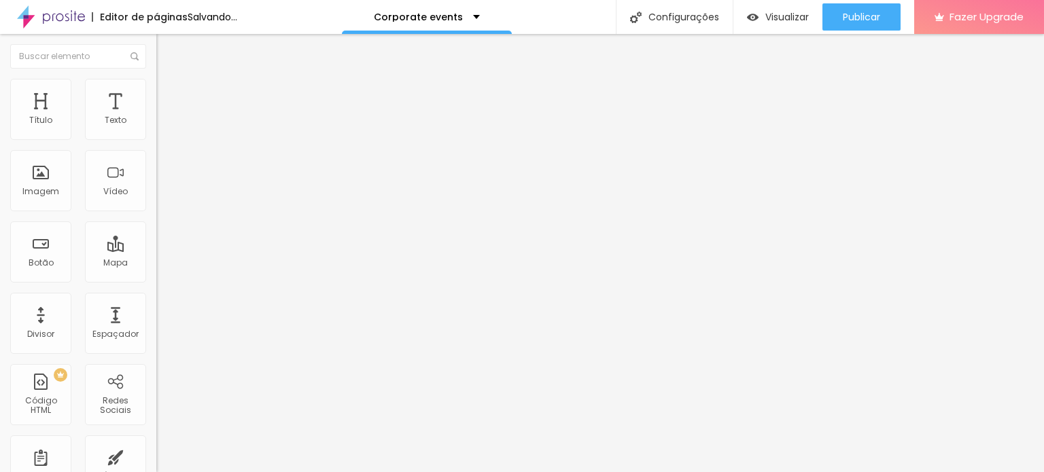
click at [156, 79] on li "Avançado" at bounding box center [234, 86] width 156 height 14
click at [156, 91] on ul "Estilo Avançado" at bounding box center [234, 78] width 156 height 27
click at [169, 80] on span "Estilo" at bounding box center [179, 75] width 21 height 12
click at [162, 197] on icon "button" at bounding box center [166, 193] width 8 height 8
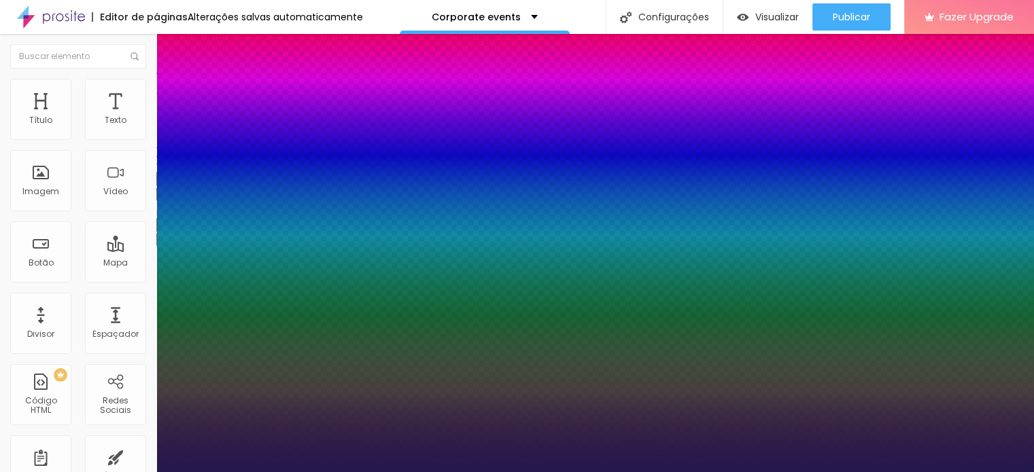
type input "1"
select select "Alice"
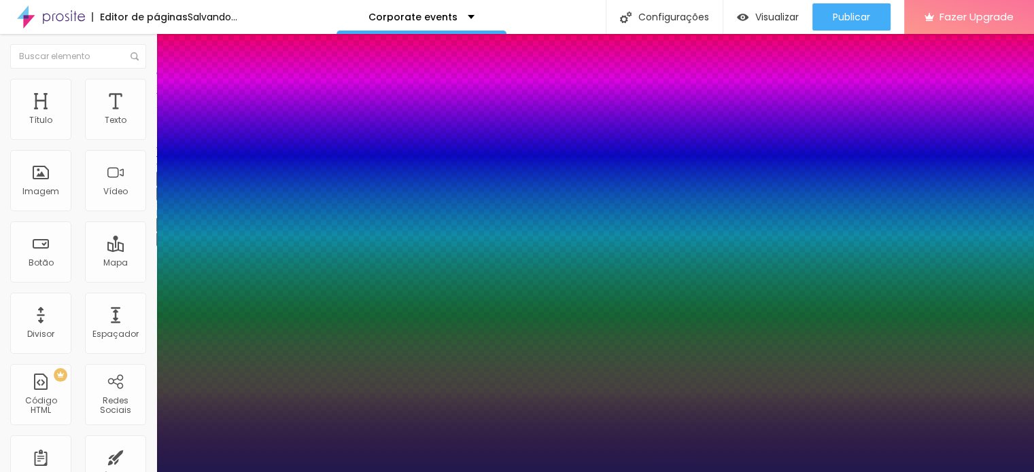
type input "1"
select select "Alegreya"
type input "1"
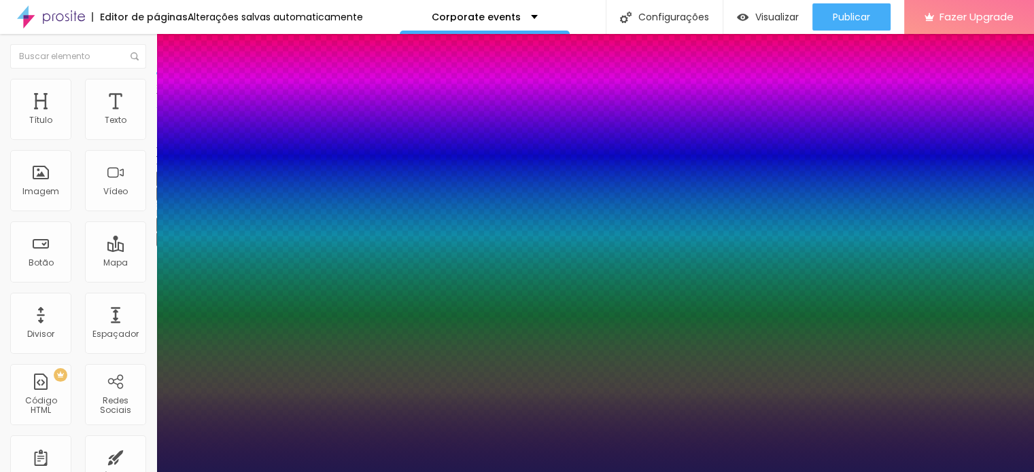
select select "AlegreyaBlack"
type input "1"
select select "Archivo-Bold"
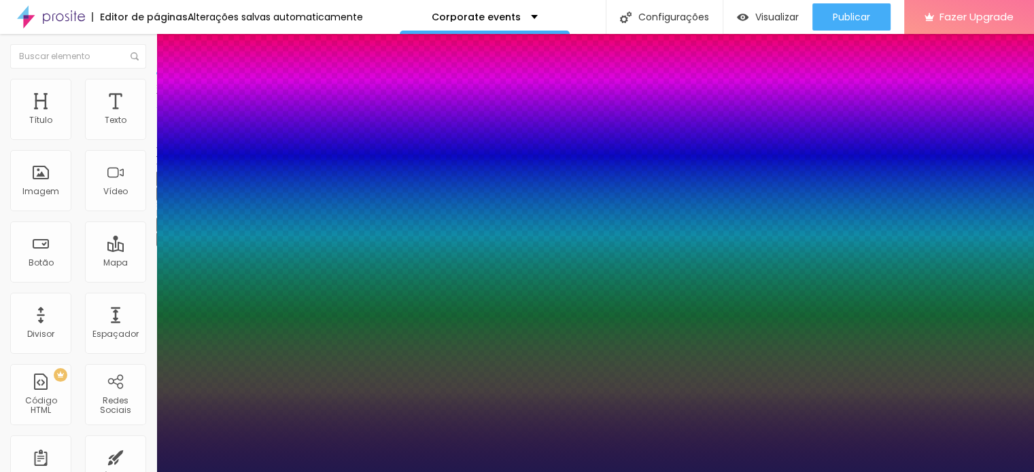
type input "1"
select select "CinzelDecorative-Regular"
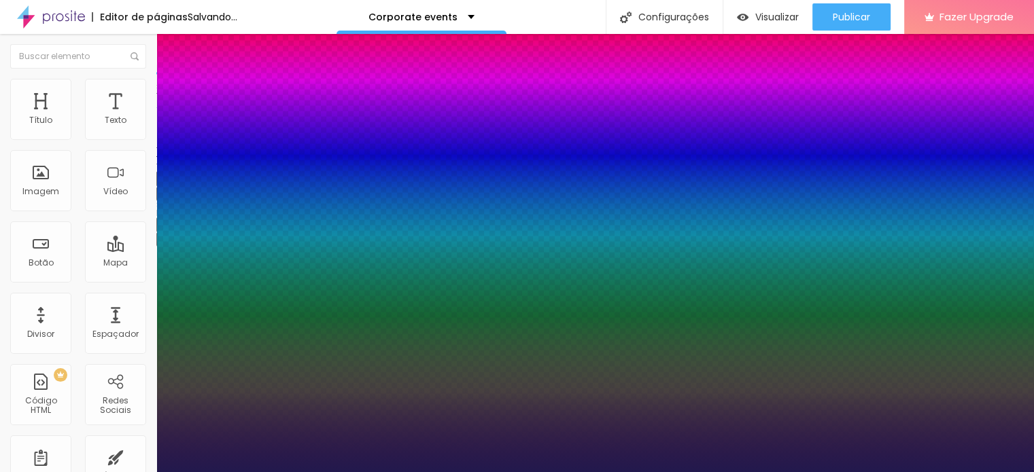
type input "1"
select select "CinzelDecorative-Black"
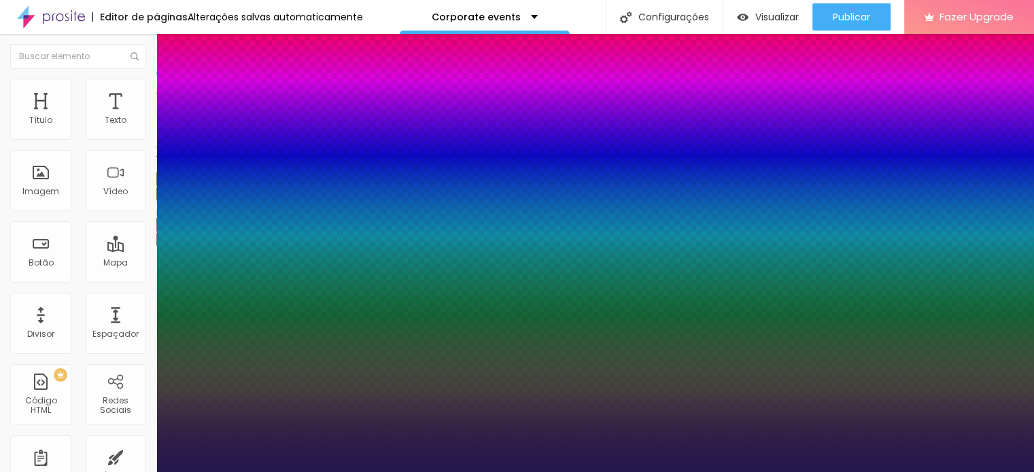
type input "1"
select select "CinzelDecorative-Bold"
type input "1"
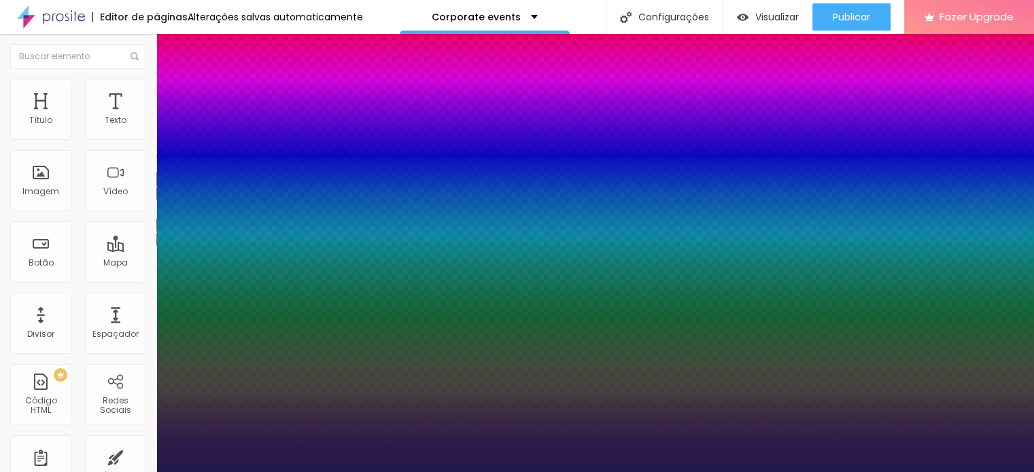
select select "Lato"
type input "1"
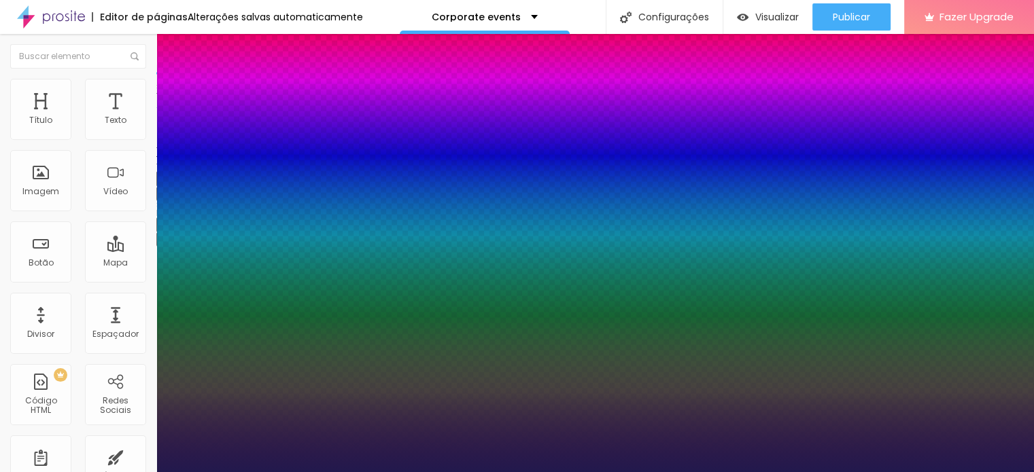
select select "LatoBlack"
type input "1"
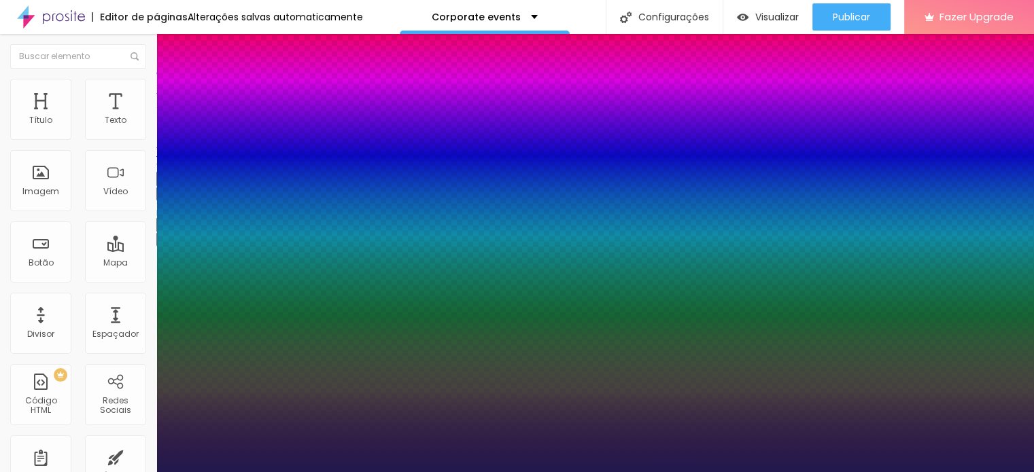
select select "Lato"
type input "1"
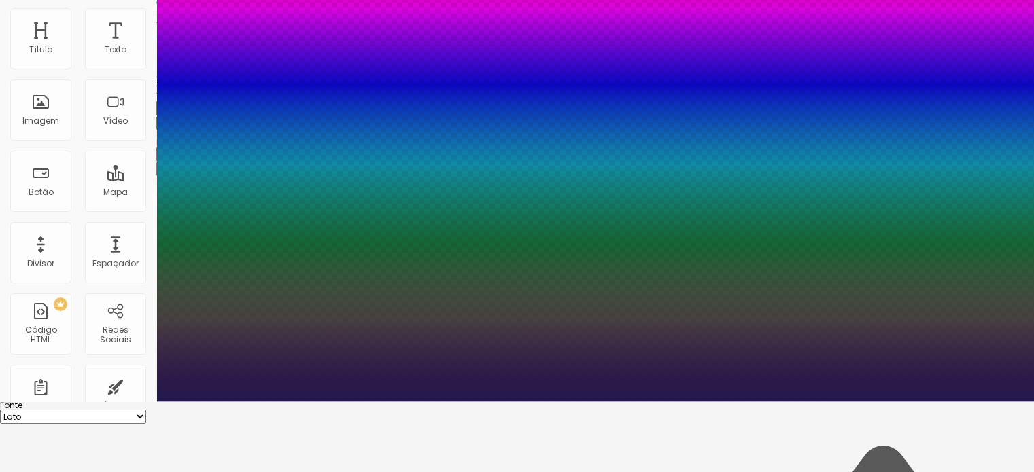
scroll to position [68, 0]
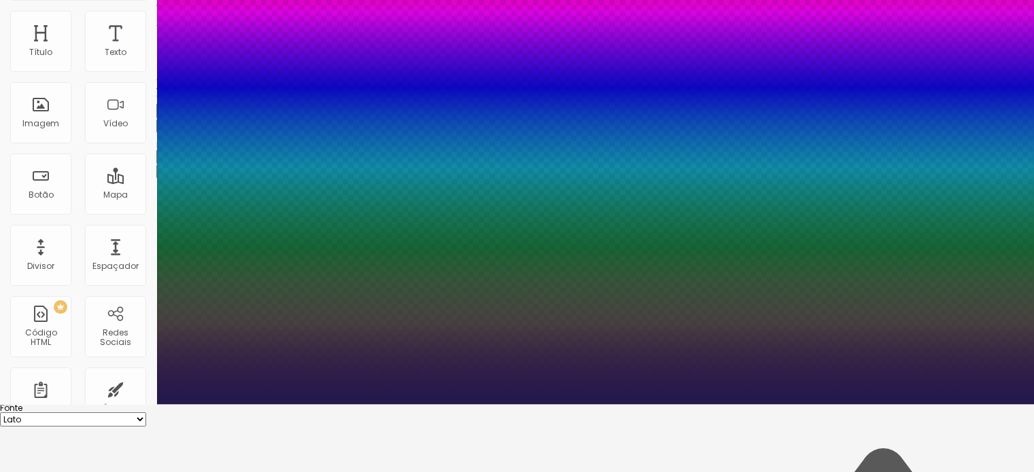
click at [109, 404] on div at bounding box center [517, 404] width 1034 height 0
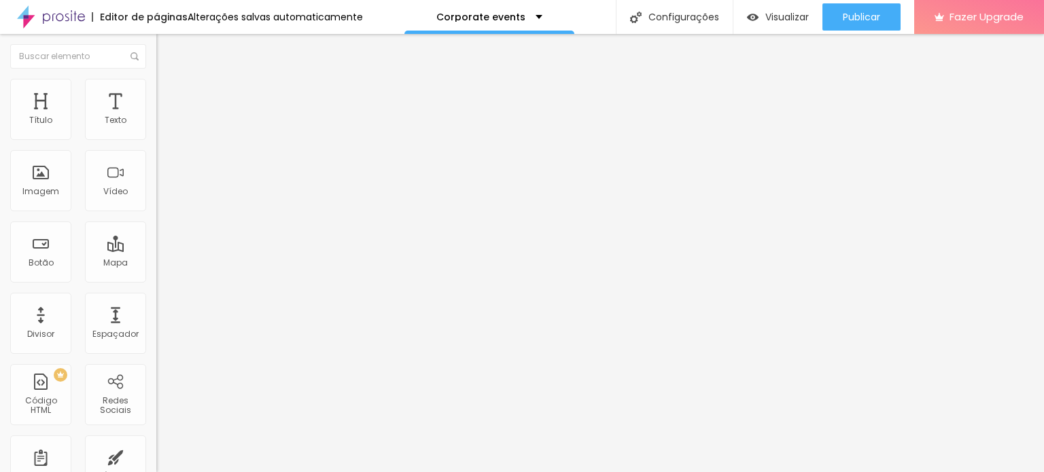
click at [156, 79] on li "Avançado" at bounding box center [234, 86] width 156 height 14
click at [169, 80] on span "Estilo" at bounding box center [179, 75] width 21 height 12
click at [156, 213] on span "4:3 Padrão" at bounding box center [178, 207] width 45 height 12
click at [156, 221] on span "Cinema" at bounding box center [173, 215] width 34 height 12
click at [156, 234] on span "Padrão" at bounding box center [171, 228] width 31 height 12
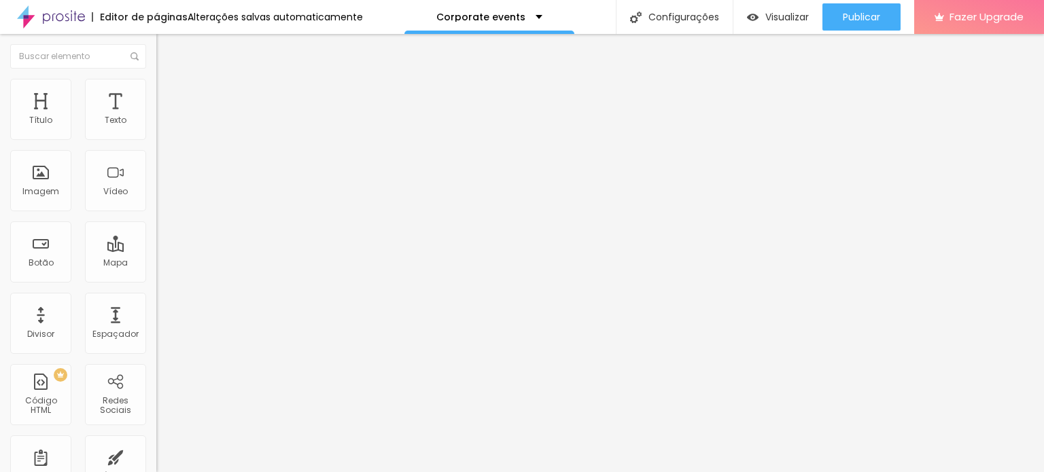
click at [156, 242] on span "Quadrado" at bounding box center [178, 236] width 44 height 12
click at [156, 229] on span "Padrão" at bounding box center [171, 223] width 31 height 12
click at [156, 92] on li "Avançado" at bounding box center [234, 99] width 156 height 14
type input "9"
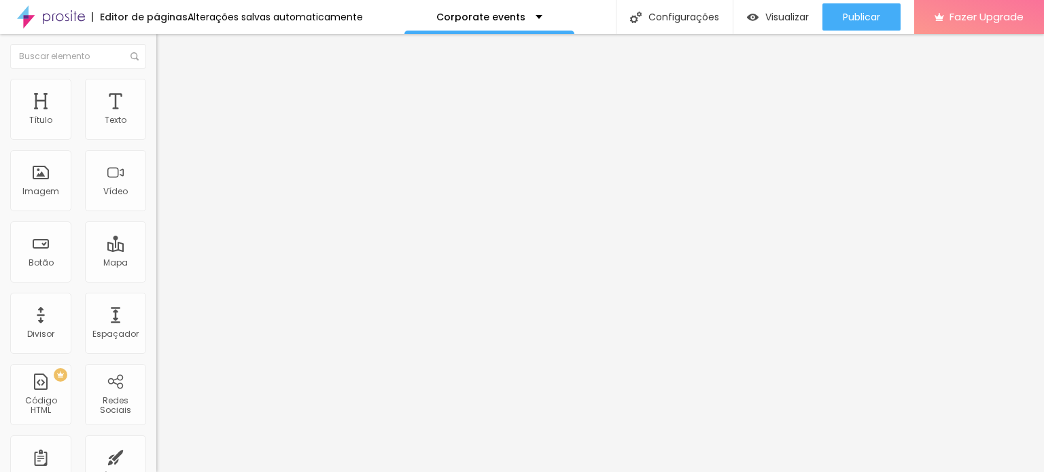
type input "8"
type input "6"
type input "4"
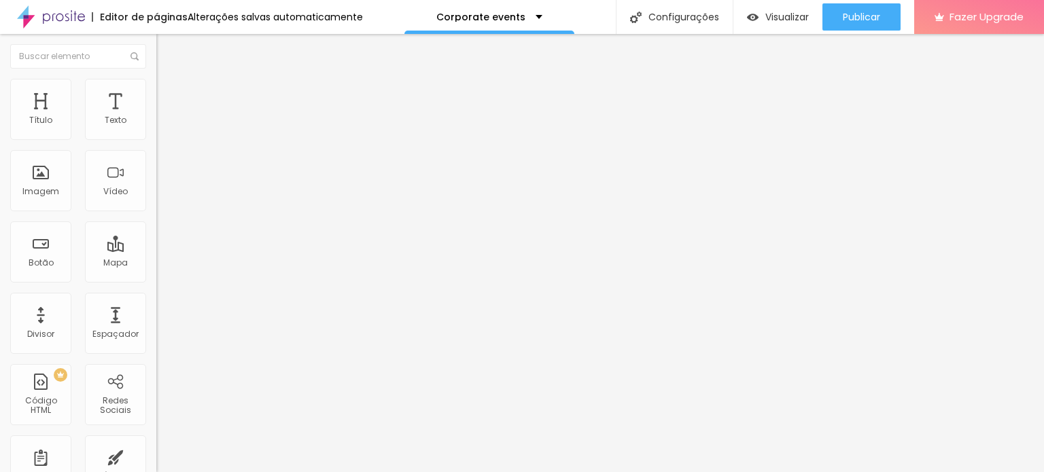
type input "4"
type input "2"
type input "1"
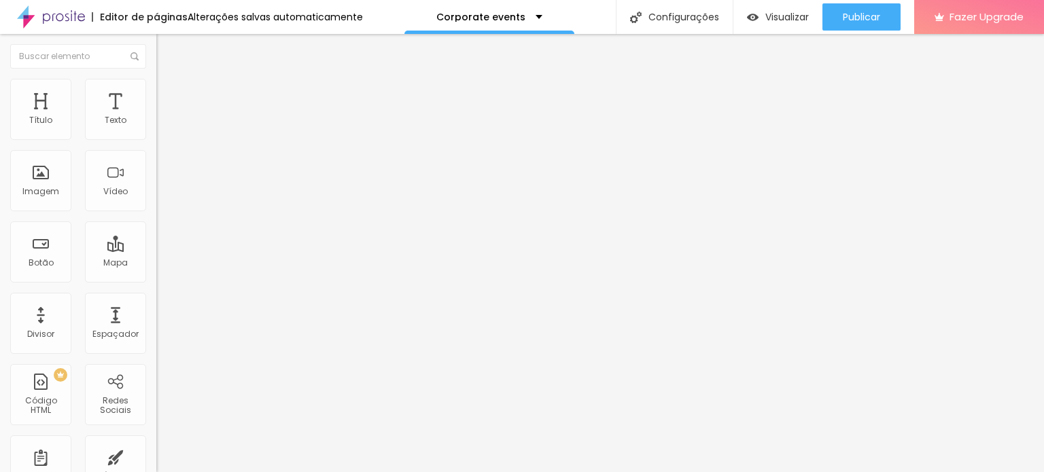
type input "0"
drag, startPoint x: 34, startPoint y: 160, endPoint x: 1, endPoint y: 157, distance: 32.7
type input "0"
click at [156, 456] on input "range" at bounding box center [200, 461] width 88 height 11
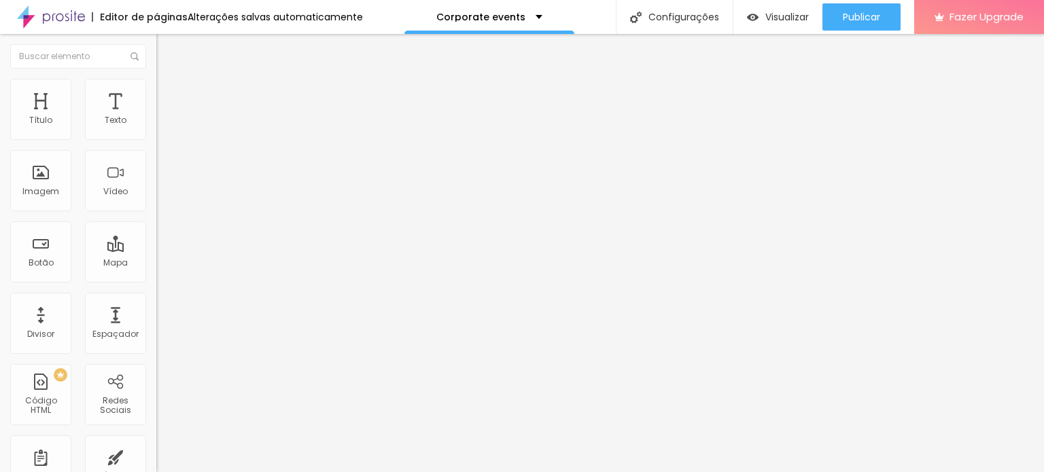
type input "4"
type input "0"
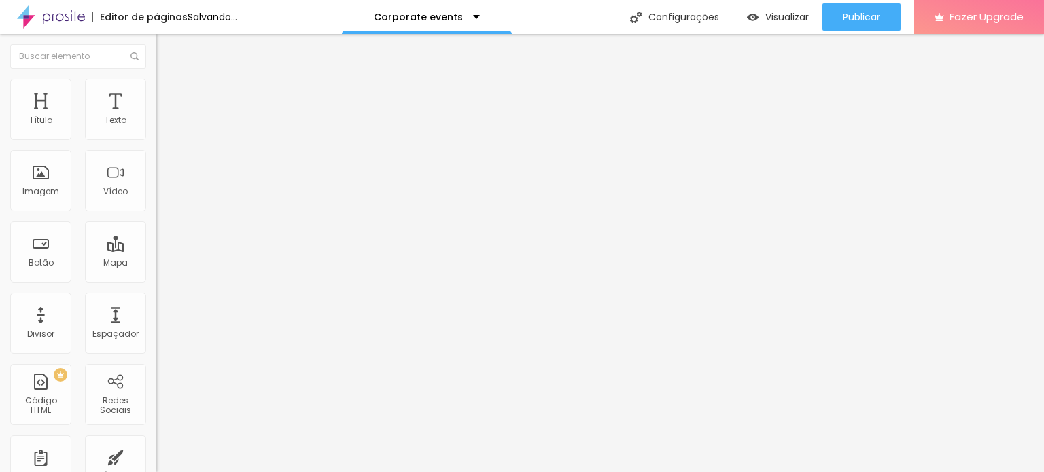
click at [156, 264] on input "range" at bounding box center [200, 269] width 88 height 11
click at [169, 92] on span "Estilo" at bounding box center [179, 88] width 21 height 12
type input "60"
type input "55"
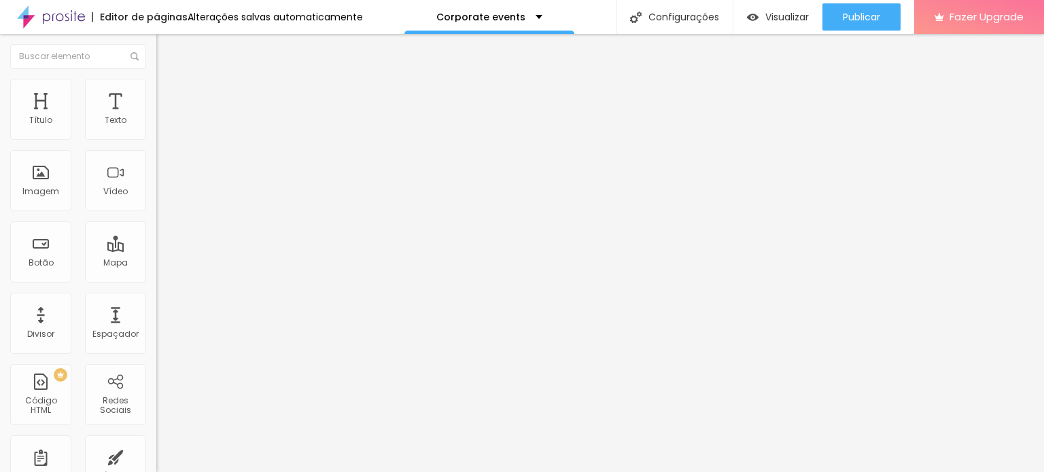
type input "55"
type input "50"
type input "45"
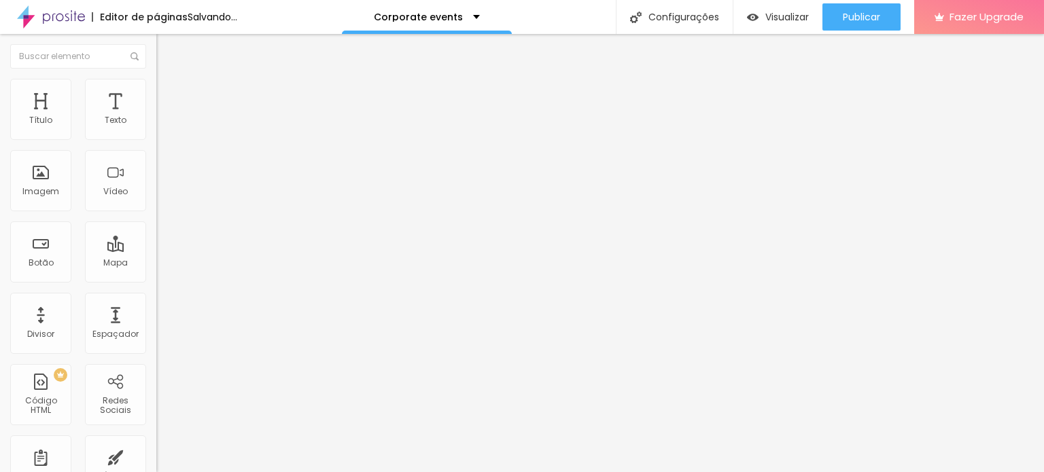
type input "50"
drag, startPoint x: 84, startPoint y: 143, endPoint x: 100, endPoint y: 138, distance: 16.5
click at [156, 138] on input "range" at bounding box center [200, 133] width 88 height 11
click at [156, 244] on div "Editar Imagem Conteúdo Estilo Avançado Tamanho 70 px % 0 [PERSON_NAME] arredond…" at bounding box center [234, 253] width 156 height 438
click at [156, 89] on li "Estilo" at bounding box center [234, 86] width 156 height 14
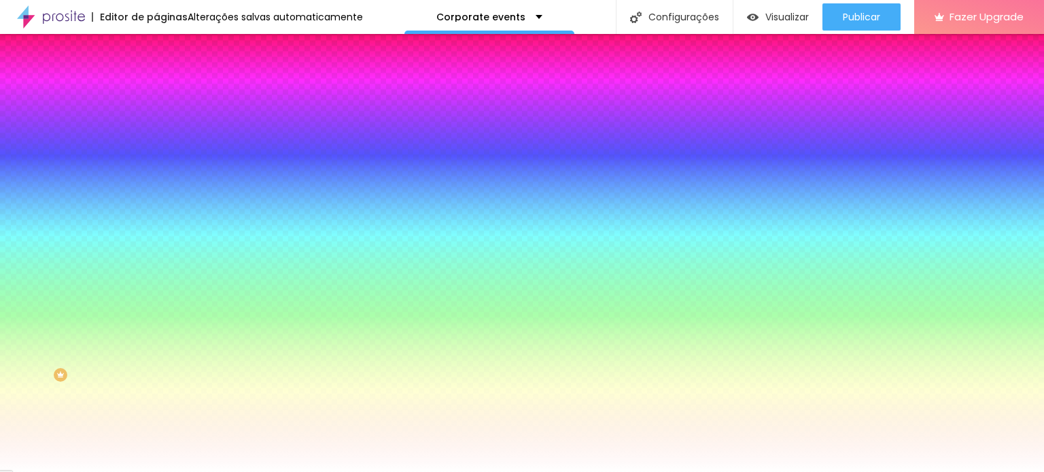
drag, startPoint x: 38, startPoint y: 162, endPoint x: 1, endPoint y: 166, distance: 36.9
click at [156, 301] on input "range" at bounding box center [200, 306] width 88 height 11
click at [169, 97] on span "Avançado" at bounding box center [191, 102] width 45 height 12
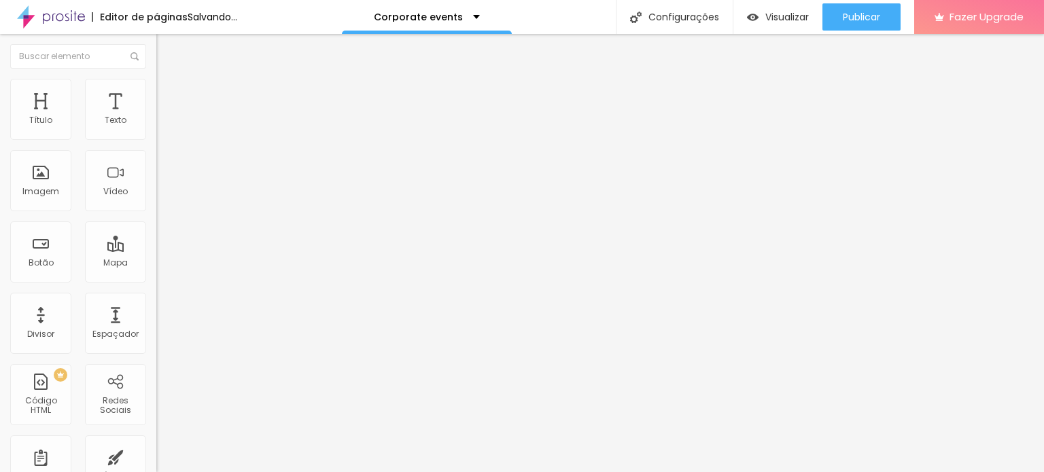
drag, startPoint x: 46, startPoint y: 137, endPoint x: 366, endPoint y: 141, distance: 319.4
click at [244, 264] on input "range" at bounding box center [200, 269] width 88 height 11
click at [166, 47] on img "button" at bounding box center [171, 49] width 11 height 11
click at [169, 94] on span "Avançado" at bounding box center [191, 88] width 45 height 12
click at [156, 79] on li "Estilo" at bounding box center [234, 72] width 156 height 14
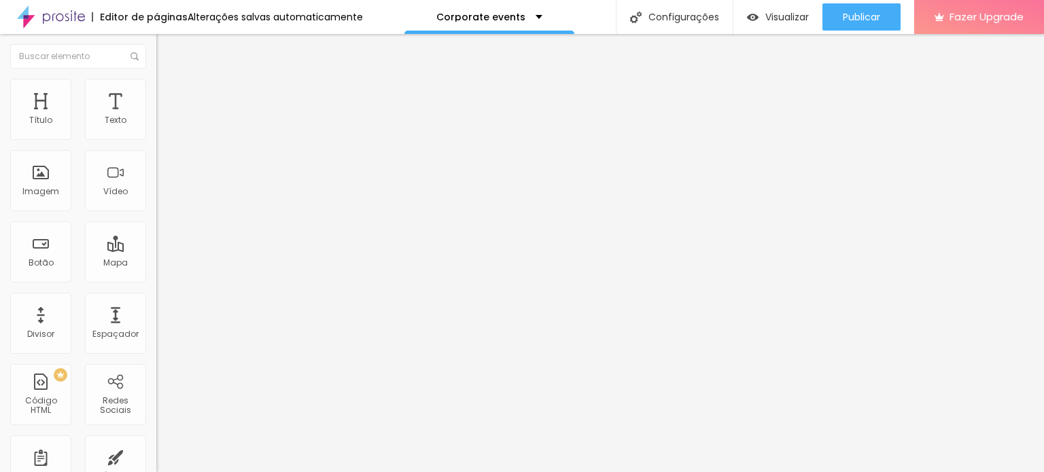
click at [162, 197] on icon "button" at bounding box center [166, 193] width 8 height 8
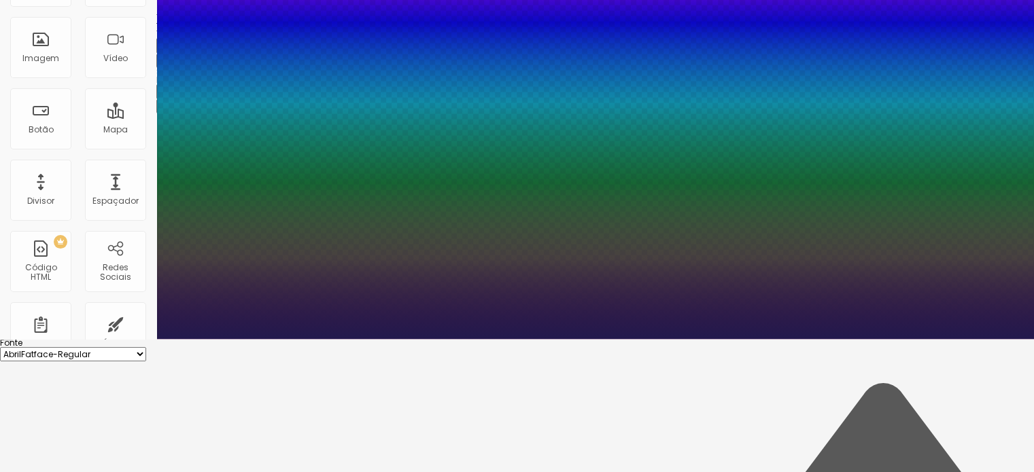
scroll to position [136, 0]
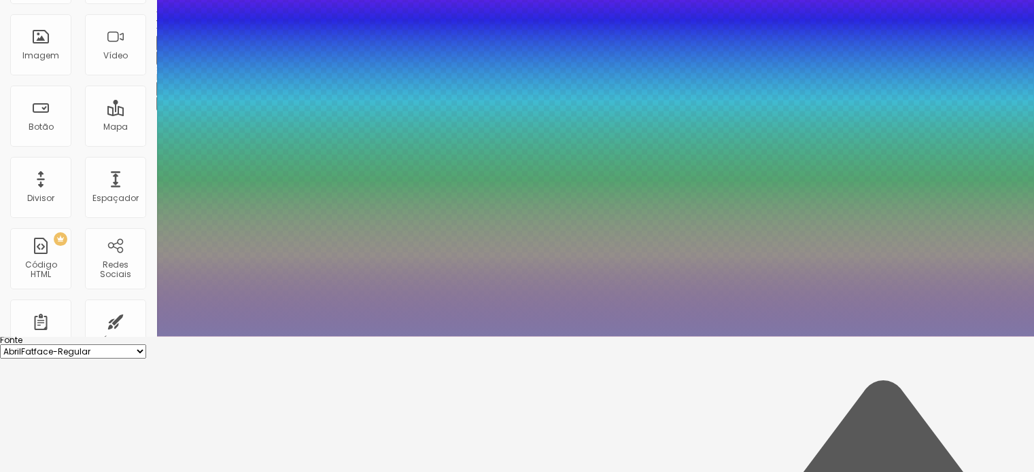
scroll to position [152, 0]
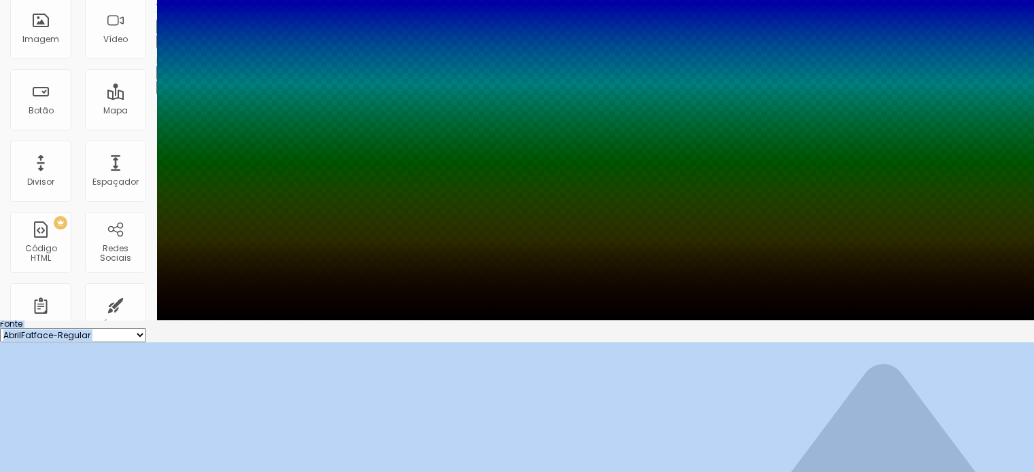
drag, startPoint x: 215, startPoint y: 419, endPoint x: 179, endPoint y: 491, distance: 80.5
click at [179, 320] on html "Editor de páginas Salvando... Corporate events Configurações Configurações da p…" at bounding box center [517, 84] width 1034 height 472
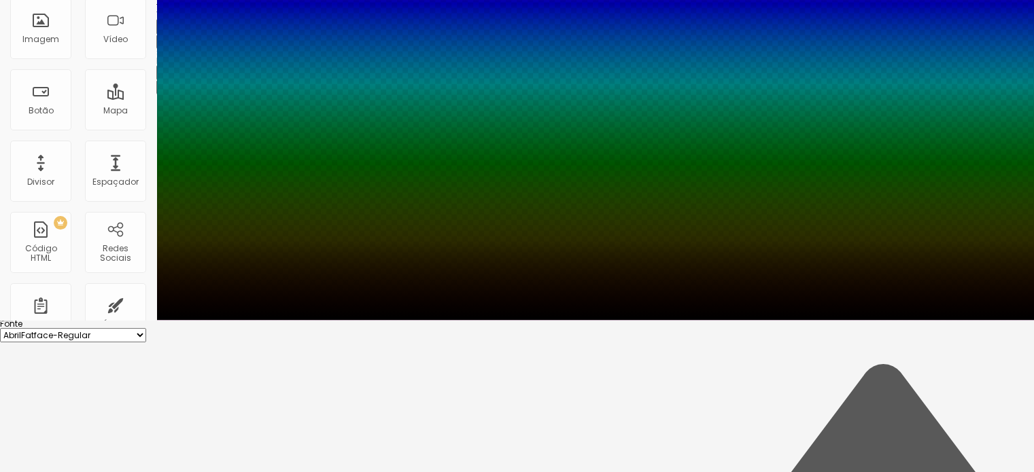
drag, startPoint x: 298, startPoint y: 391, endPoint x: 307, endPoint y: 391, distance: 9.5
click at [307, 320] on div at bounding box center [517, 84] width 1034 height 472
drag, startPoint x: 304, startPoint y: 389, endPoint x: 293, endPoint y: 424, distance: 36.5
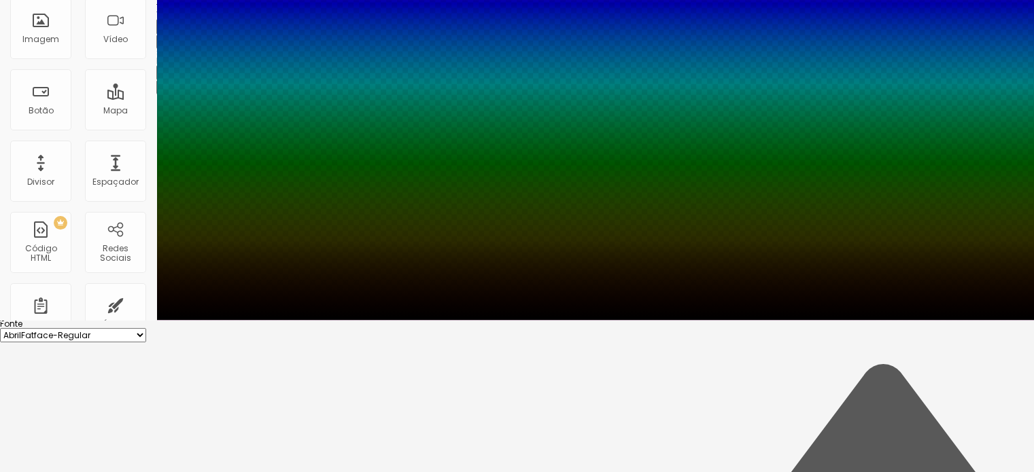
click at [293, 320] on div at bounding box center [517, 84] width 1034 height 472
click at [305, 320] on div at bounding box center [517, 84] width 1034 height 472
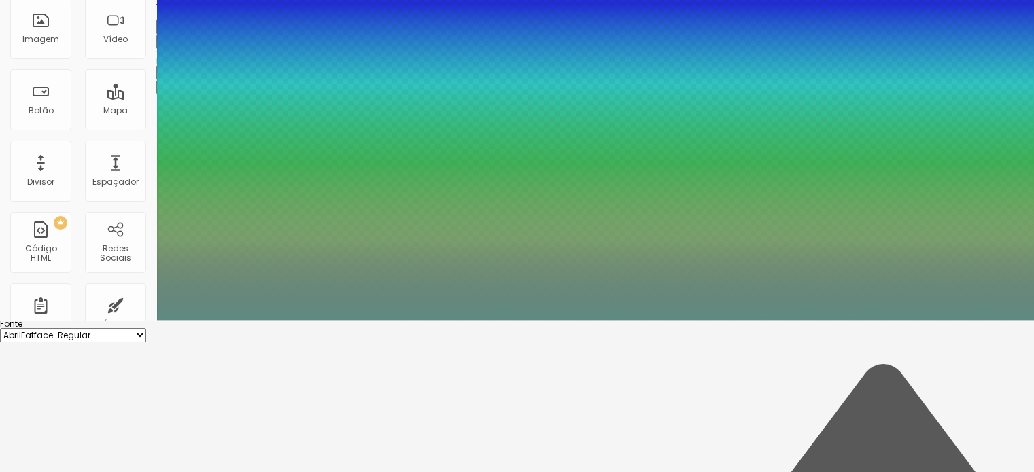
click at [217, 320] on div at bounding box center [517, 84] width 1034 height 472
click at [423, 320] on div at bounding box center [517, 320] width 1034 height 0
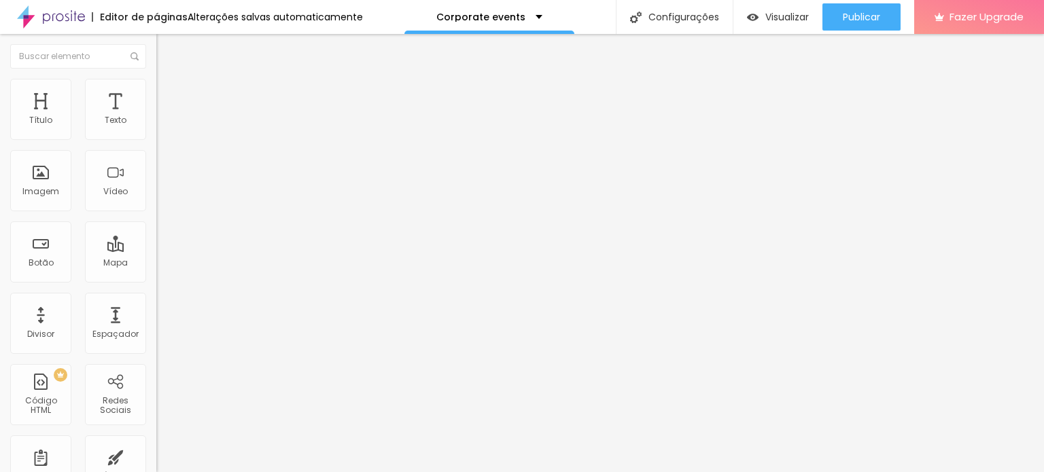
click at [162, 197] on icon "button" at bounding box center [166, 193] width 8 height 8
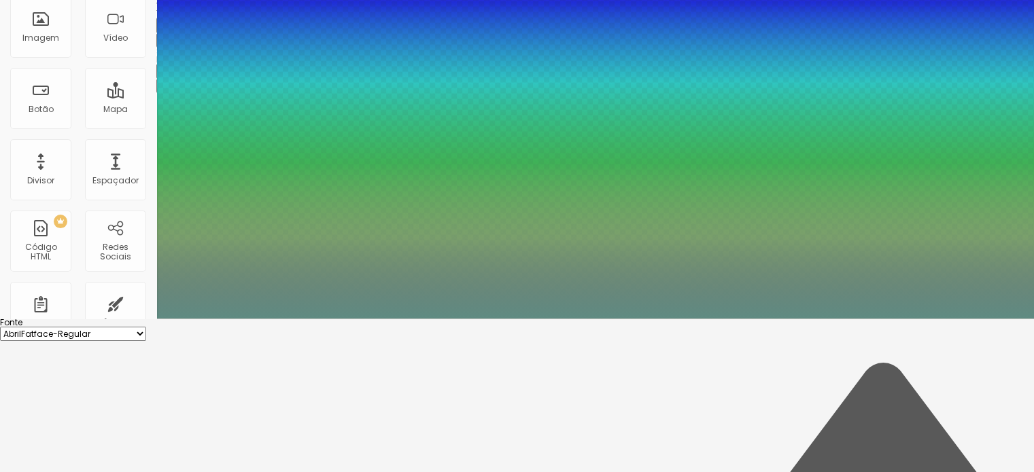
scroll to position [156, 0]
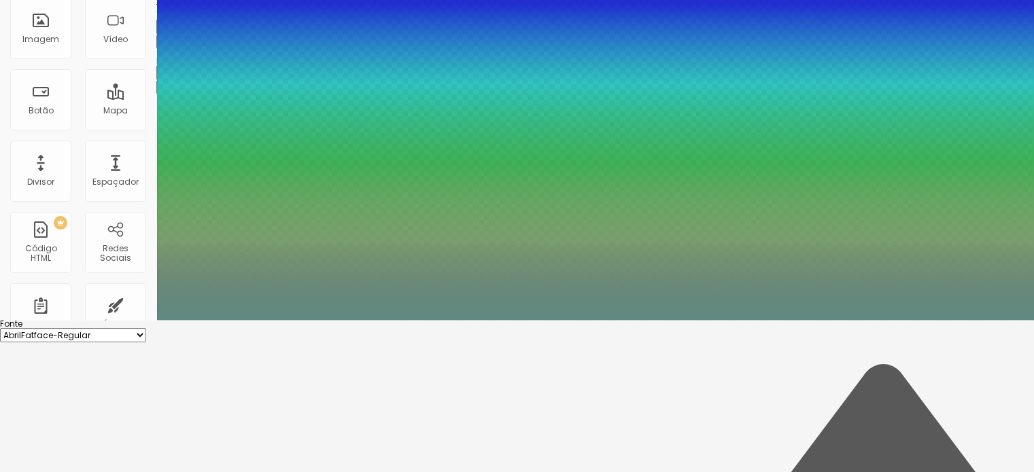
drag, startPoint x: 305, startPoint y: 389, endPoint x: 301, endPoint y: 350, distance: 38.9
click at [363, 320] on div at bounding box center [517, 320] width 1034 height 0
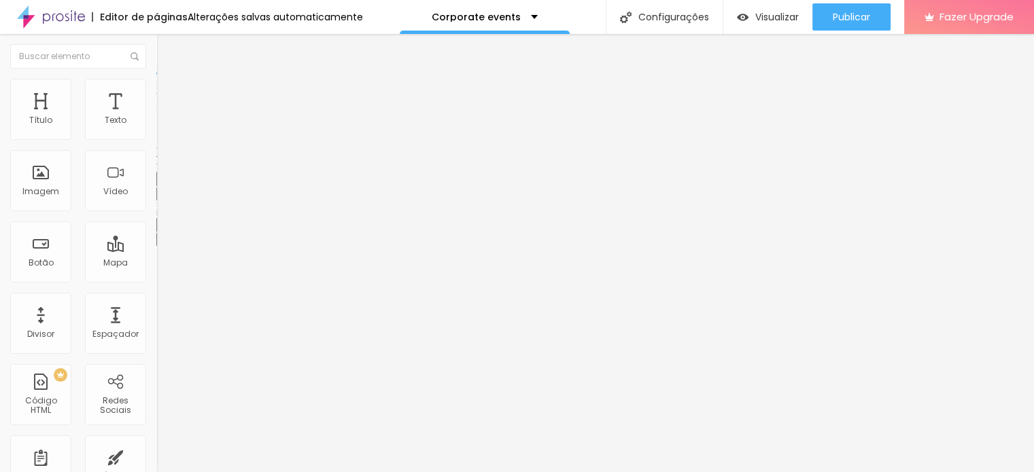
scroll to position [0, 0]
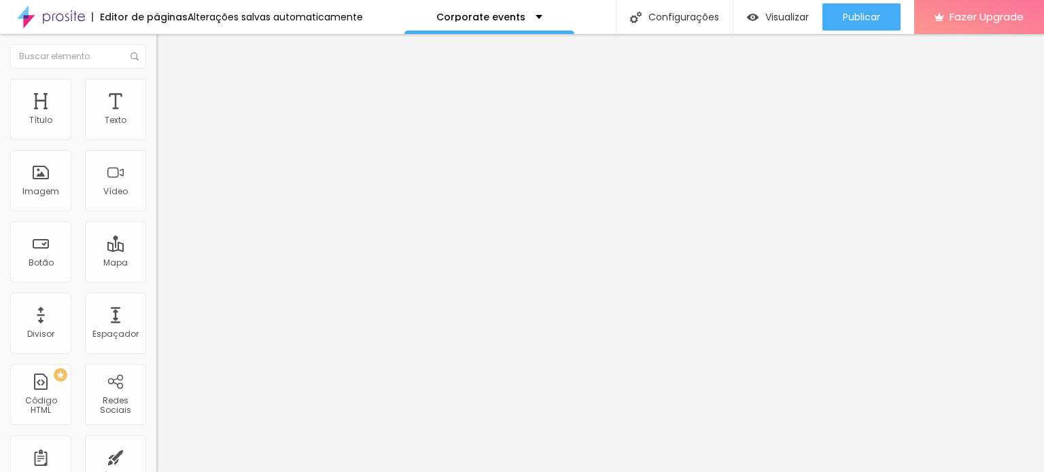
click at [163, 196] on icon "button" at bounding box center [165, 192] width 5 height 5
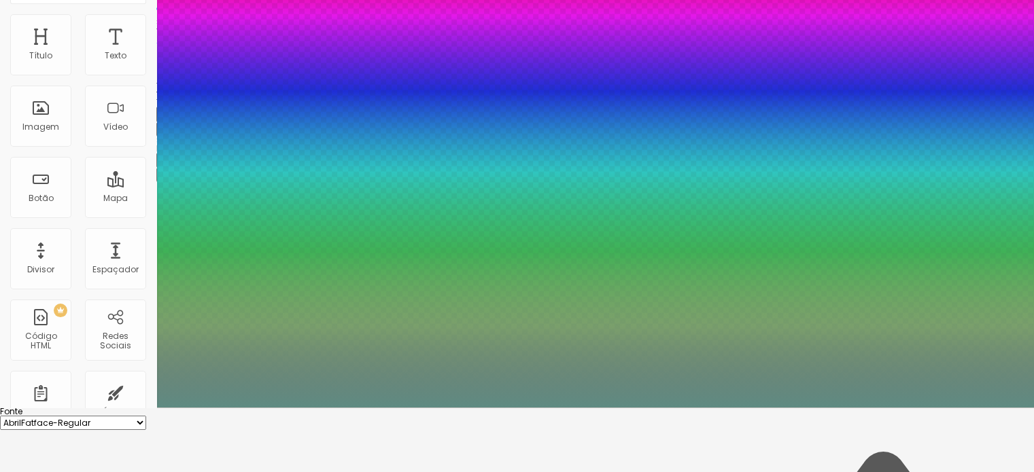
scroll to position [68, 0]
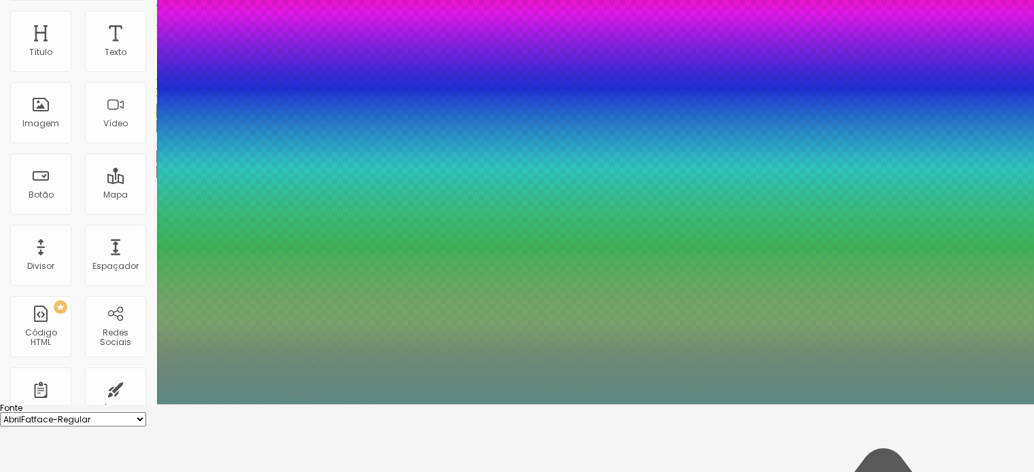
drag, startPoint x: 176, startPoint y: 345, endPoint x: 186, endPoint y: 346, distance: 10.3
click at [400, 404] on div at bounding box center [517, 404] width 1034 height 0
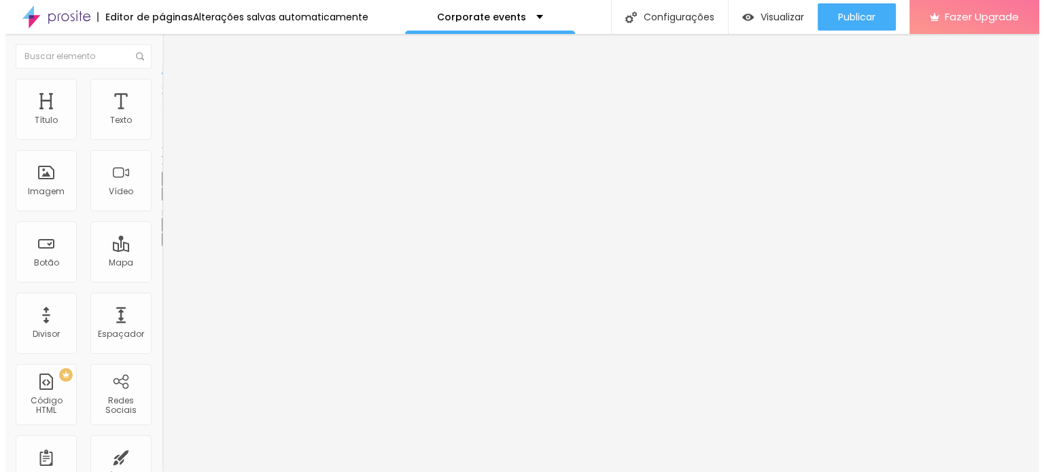
scroll to position [0, 0]
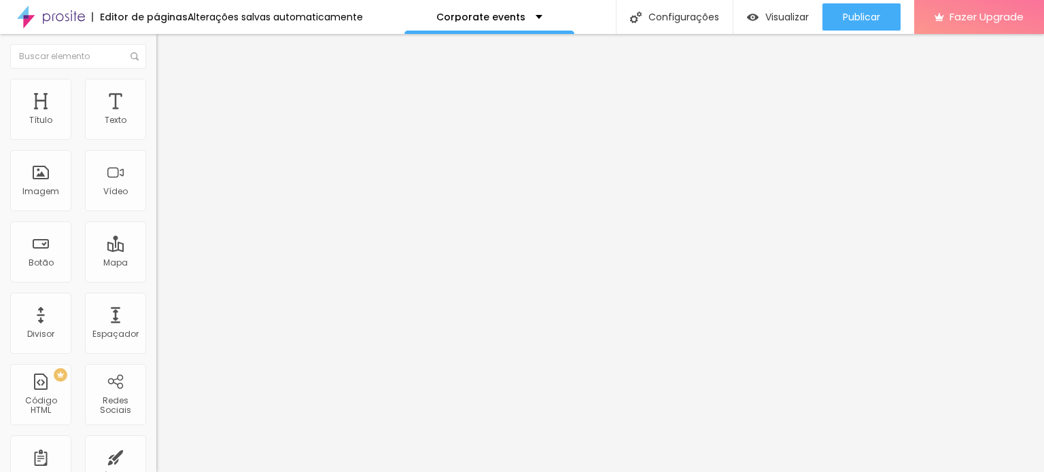
click at [166, 51] on img "button" at bounding box center [171, 49] width 11 height 11
click at [156, 158] on div "+ 55" at bounding box center [234, 281] width 156 height 285
click at [156, 139] on input "text" at bounding box center [237, 132] width 163 height 14
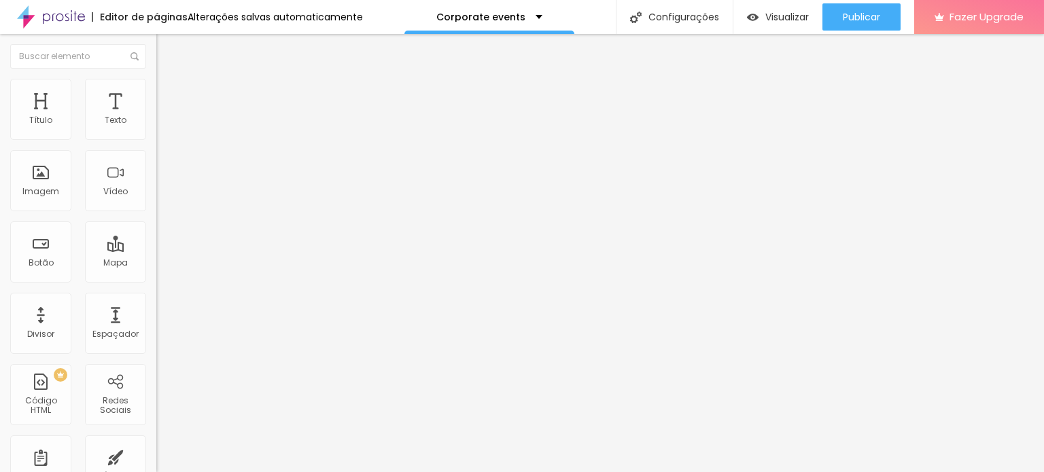
click at [156, 129] on div "Número do WhatsApp * [PHONE_NUMBER] + 351 Texto do botão Conversar no WhatsApp …" at bounding box center [234, 343] width 156 height 453
drag, startPoint x: 130, startPoint y: 196, endPoint x: 0, endPoint y: 203, distance: 130.7
click at [156, 203] on div "Número do WhatsApp * [PHONE_NUMBER] + 351 Texto do botão Conversar no WhatsApp …" at bounding box center [234, 343] width 156 height 453
click at [156, 431] on input "Conversar no WhatsApp" at bounding box center [237, 438] width 163 height 14
click at [156, 470] on textarea "Olá, cheguei até você pela página {page_title} e gostaria de mais informações" at bounding box center [233, 481] width 154 height 23
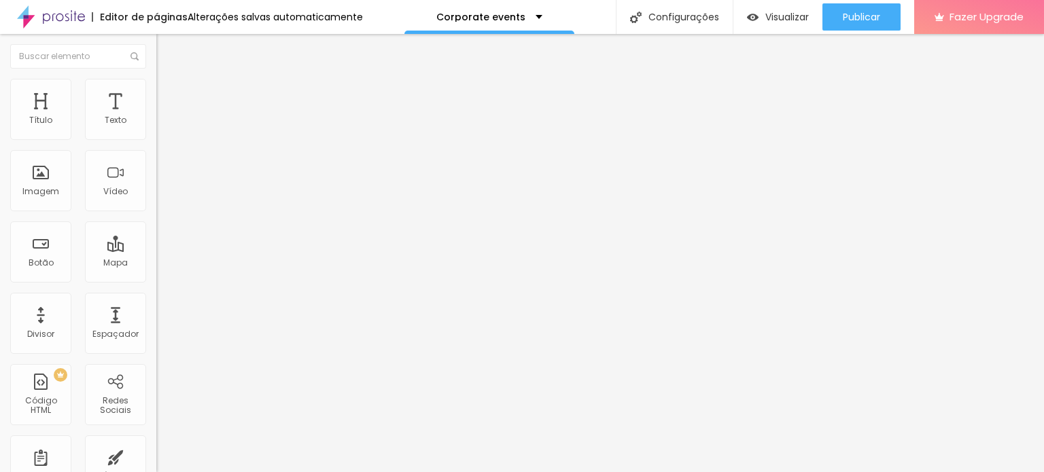
click at [156, 470] on textarea "Olá, cheguei até você pela página {page_title} e gostaria de mais informações" at bounding box center [233, 481] width 154 height 23
click at [169, 103] on span "Estilo" at bounding box center [179, 99] width 21 height 12
click at [162, 225] on img at bounding box center [166, 229] width 8 height 8
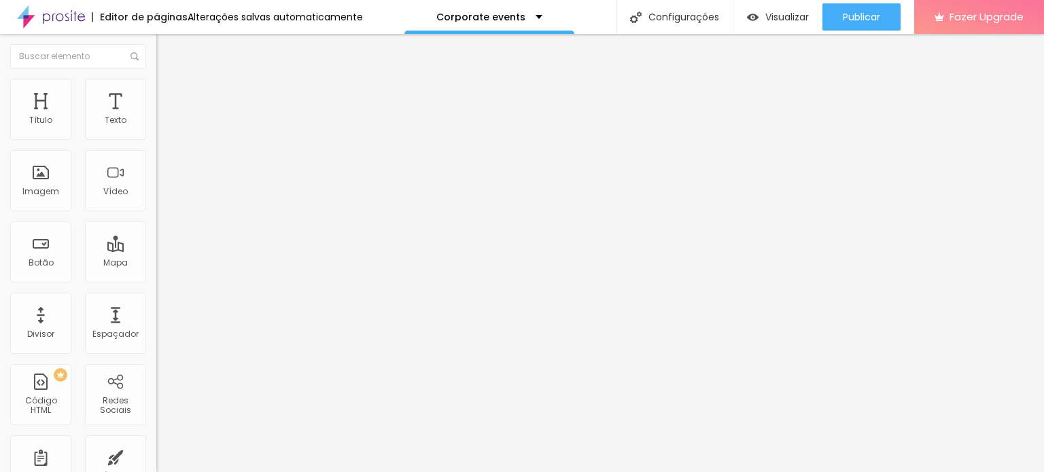
click at [162, 225] on img at bounding box center [166, 229] width 8 height 8
click at [156, 103] on li "Avançado" at bounding box center [234, 110] width 156 height 14
click at [765, 18] on span "Visualizar" at bounding box center [786, 17] width 43 height 11
click at [156, 92] on img at bounding box center [162, 96] width 12 height 12
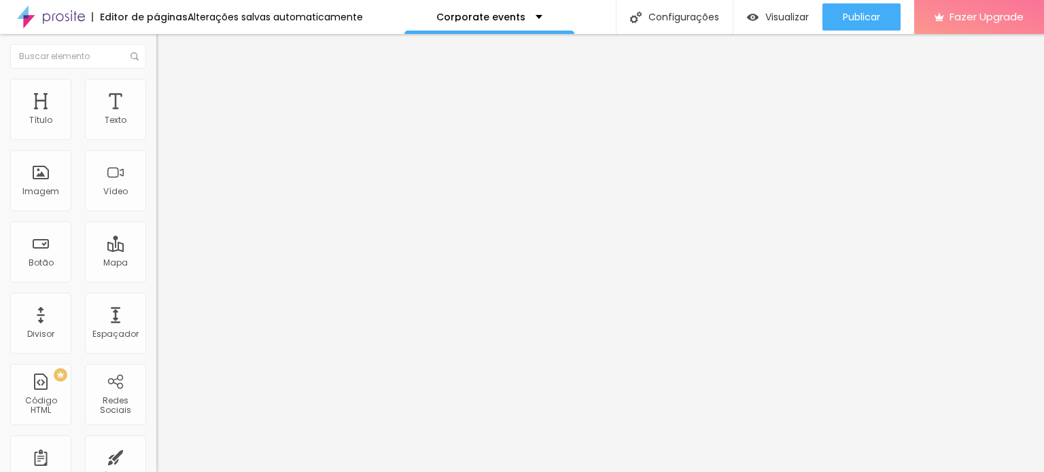
click at [169, 107] on span "Avançado" at bounding box center [191, 113] width 45 height 12
click at [156, 108] on ul "Conteúdo Estilo Avançado" at bounding box center [234, 96] width 156 height 41
click at [169, 91] on span "Conteúdo" at bounding box center [190, 86] width 42 height 12
click at [156, 99] on li "Estilo" at bounding box center [234, 97] width 156 height 14
drag, startPoint x: 49, startPoint y: 214, endPoint x: 245, endPoint y: 217, distance: 196.4
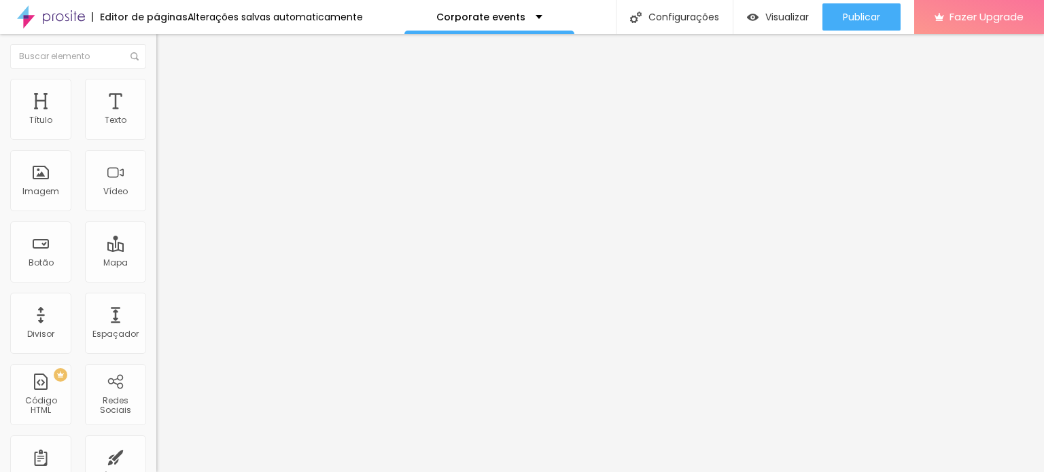
click at [244, 405] on input "range" at bounding box center [200, 410] width 88 height 11
